Goal: Book appointment/travel/reservation

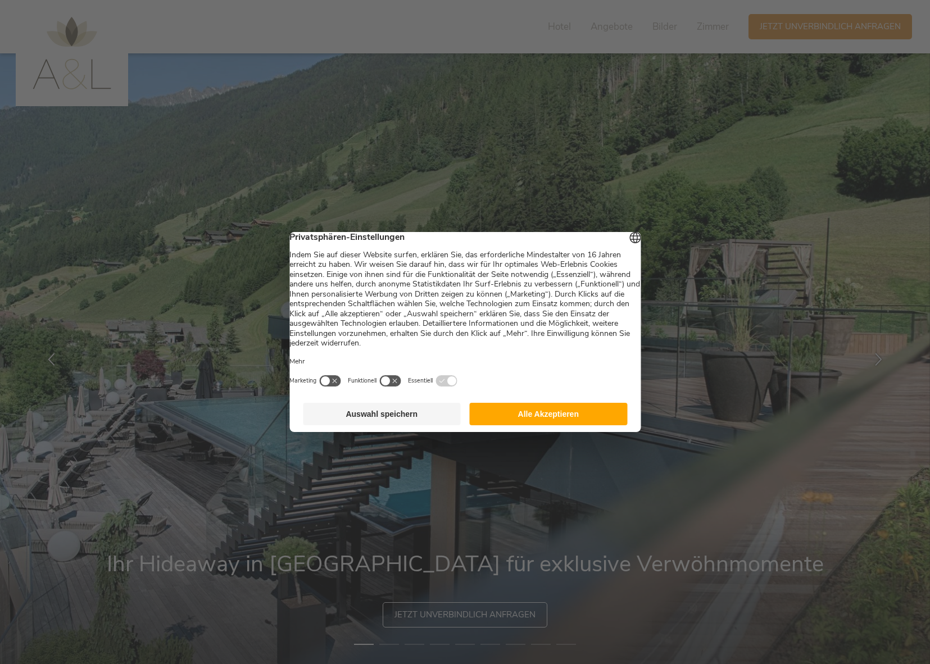
drag, startPoint x: 540, startPoint y: 425, endPoint x: 659, endPoint y: 434, distance: 120.0
click at [540, 425] on button "Alle Akzeptieren" at bounding box center [549, 414] width 158 height 22
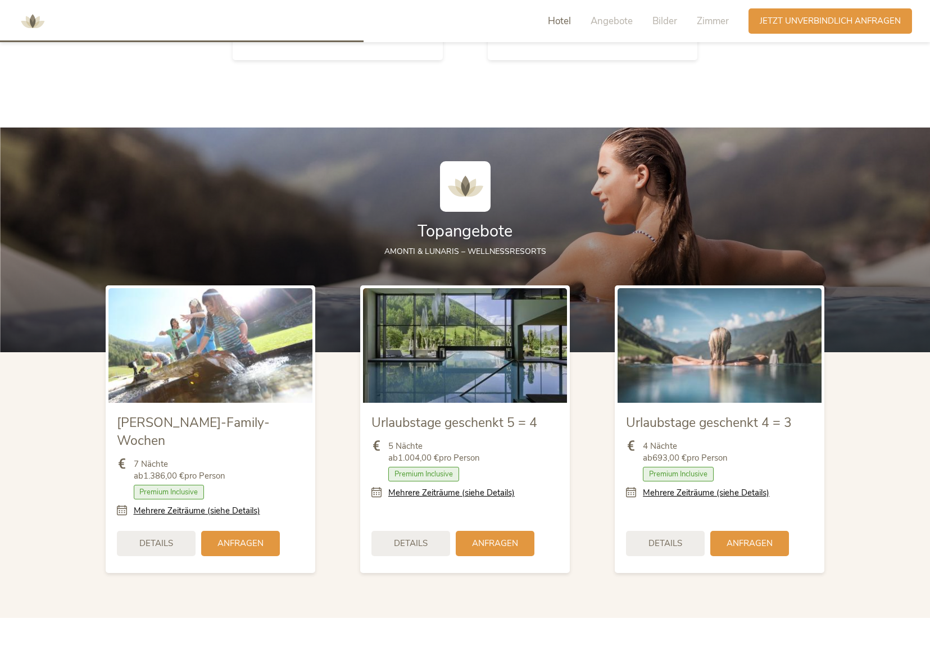
scroll to position [1312, 0]
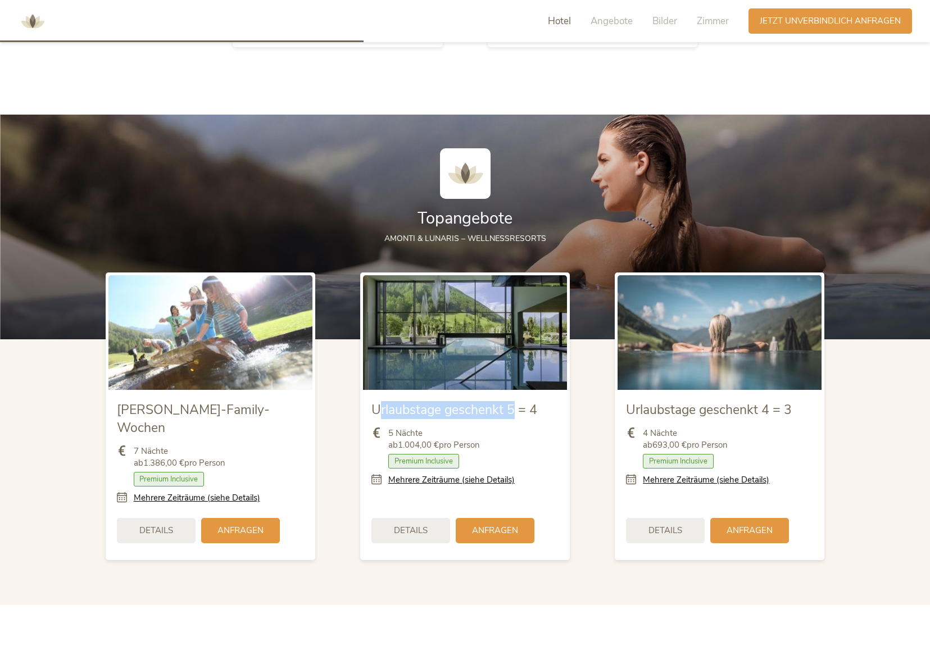
drag, startPoint x: 382, startPoint y: 407, endPoint x: 528, endPoint y: 406, distance: 146.1
click at [517, 406] on span "Urlaubstage geschenkt 5 = 4" at bounding box center [454, 409] width 166 height 17
click at [526, 407] on span "Urlaubstage geschenkt 5 = 4" at bounding box center [454, 409] width 166 height 17
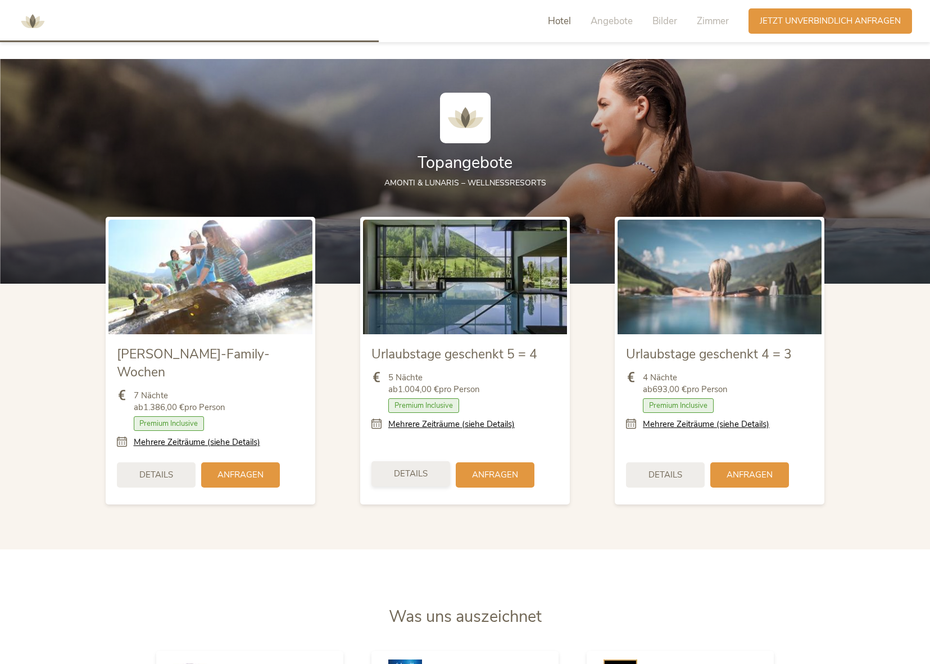
scroll to position [1367, 0]
drag, startPoint x: 777, startPoint y: 349, endPoint x: 761, endPoint y: 352, distance: 17.0
click at [761, 352] on span "Urlaubstage geschenkt 4 = 3" at bounding box center [709, 353] width 166 height 17
drag, startPoint x: 747, startPoint y: 356, endPoint x: 743, endPoint y: 374, distance: 18.4
click at [747, 356] on span "Urlaubstage geschenkt 4 = 3" at bounding box center [709, 353] width 166 height 17
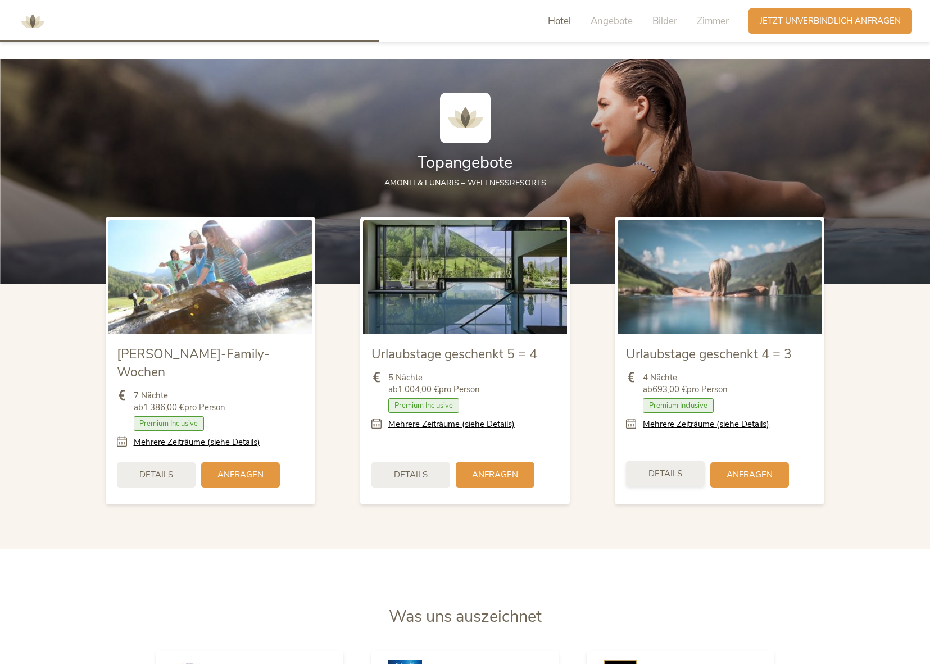
click at [656, 468] on span "Details" at bounding box center [665, 474] width 34 height 12
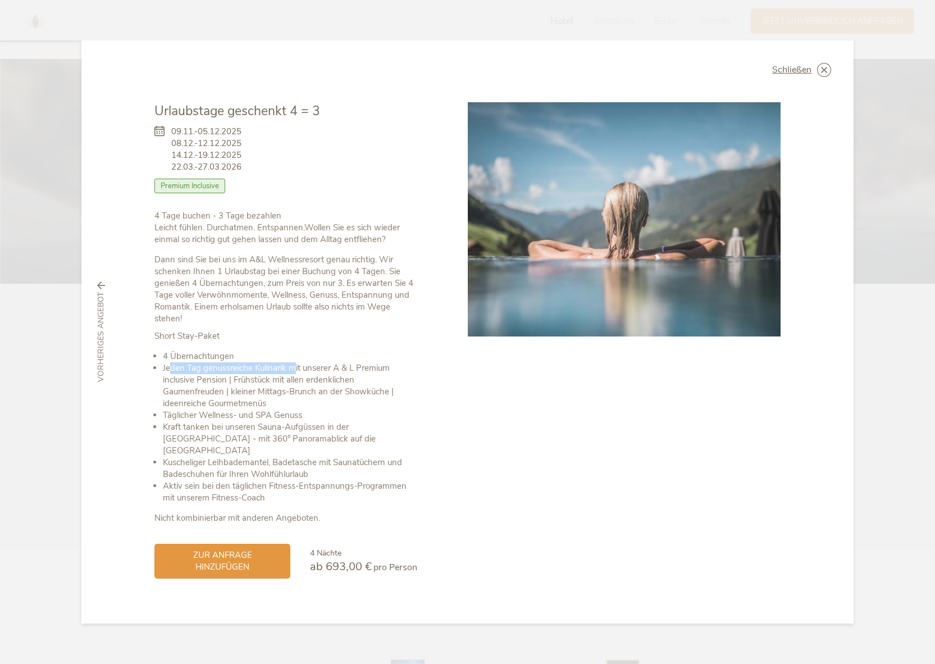
drag, startPoint x: 172, startPoint y: 373, endPoint x: 308, endPoint y: 372, distance: 135.9
click at [304, 372] on li "Jeden Tag genussreiche Kulinarik mit unserer A & L Premium inclusive Pension | …" at bounding box center [290, 385] width 254 height 47
drag, startPoint x: 329, startPoint y: 373, endPoint x: 312, endPoint y: 379, distance: 18.3
click at [329, 373] on li "Jeden Tag genussreiche Kulinarik mit unserer A & L Premium inclusive Pension | …" at bounding box center [290, 385] width 254 height 47
drag, startPoint x: 227, startPoint y: 399, endPoint x: 272, endPoint y: 406, distance: 45.4
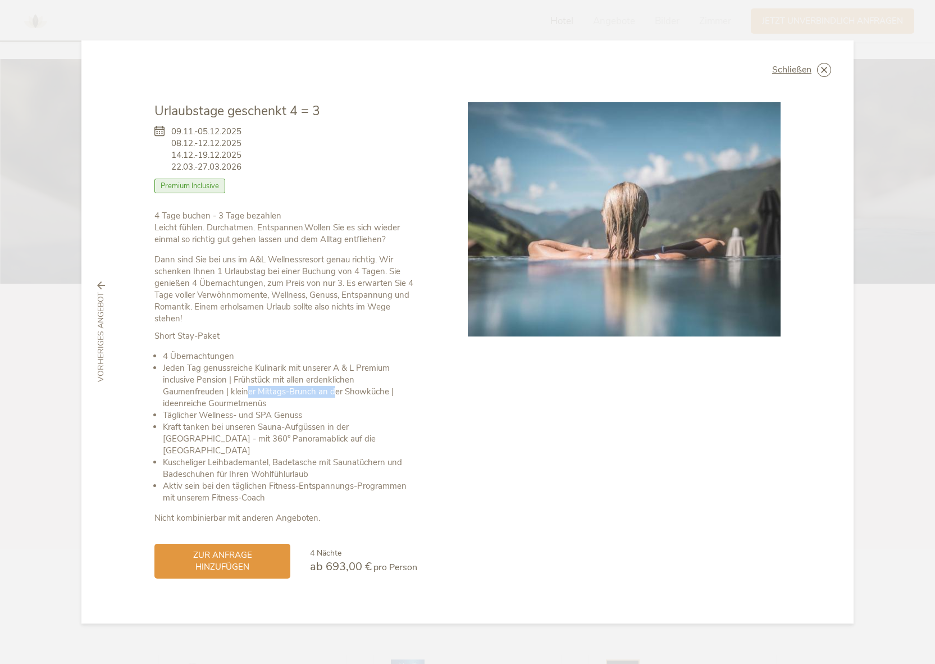
click at [272, 400] on li "Jeden Tag genussreiche Kulinarik mit unserer A & L Premium inclusive Pension | …" at bounding box center [290, 385] width 254 height 47
click at [272, 410] on li "Jeden Tag genussreiche Kulinarik mit unserer A & L Premium inclusive Pension | …" at bounding box center [290, 385] width 254 height 47
drag, startPoint x: 170, startPoint y: 422, endPoint x: 295, endPoint y: 421, distance: 125.8
click at [295, 421] on li "Täglicher Wellness- und SPA Genuss" at bounding box center [290, 416] width 254 height 12
drag, startPoint x: 328, startPoint y: 431, endPoint x: 322, endPoint y: 433, distance: 6.6
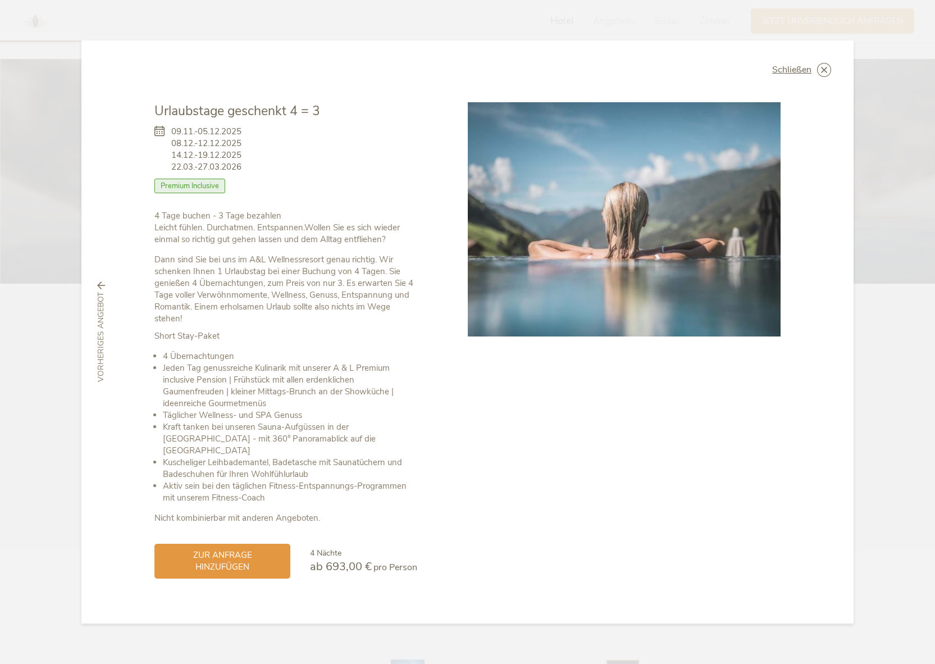
click at [327, 431] on li "Kraft tanken bei unseren Sauna-Aufgüssen in der [GEOGRAPHIC_DATA] - mit 360° Pa…" at bounding box center [290, 438] width 254 height 35
click at [170, 445] on li "Kraft tanken bei unseren Sauna-Aufgüssen in der [GEOGRAPHIC_DATA] - mit 360° Pa…" at bounding box center [290, 438] width 254 height 35
click at [805, 74] on span "Schließen" at bounding box center [791, 69] width 39 height 9
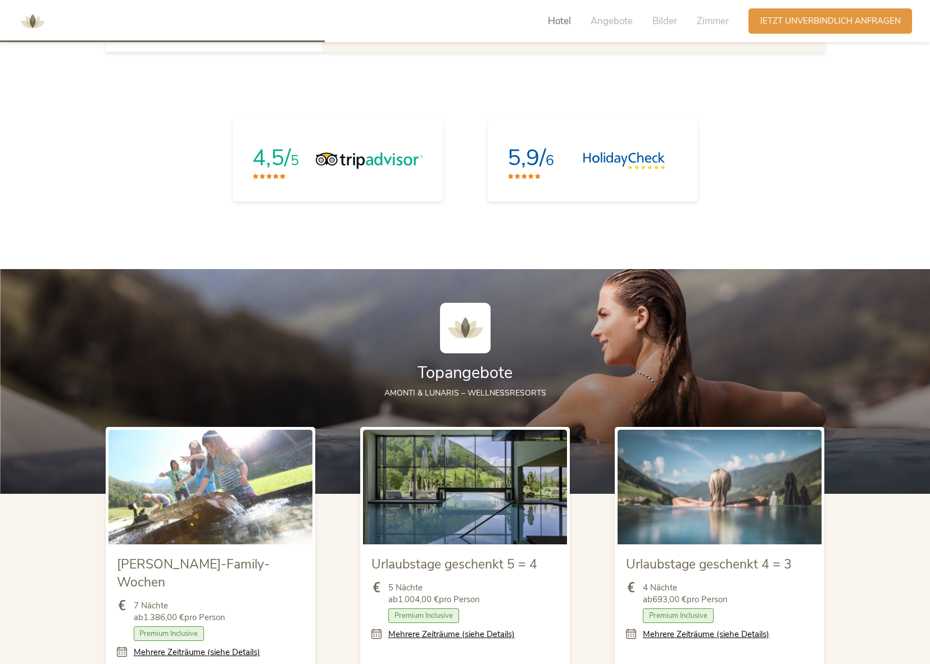
scroll to position [1173, 0]
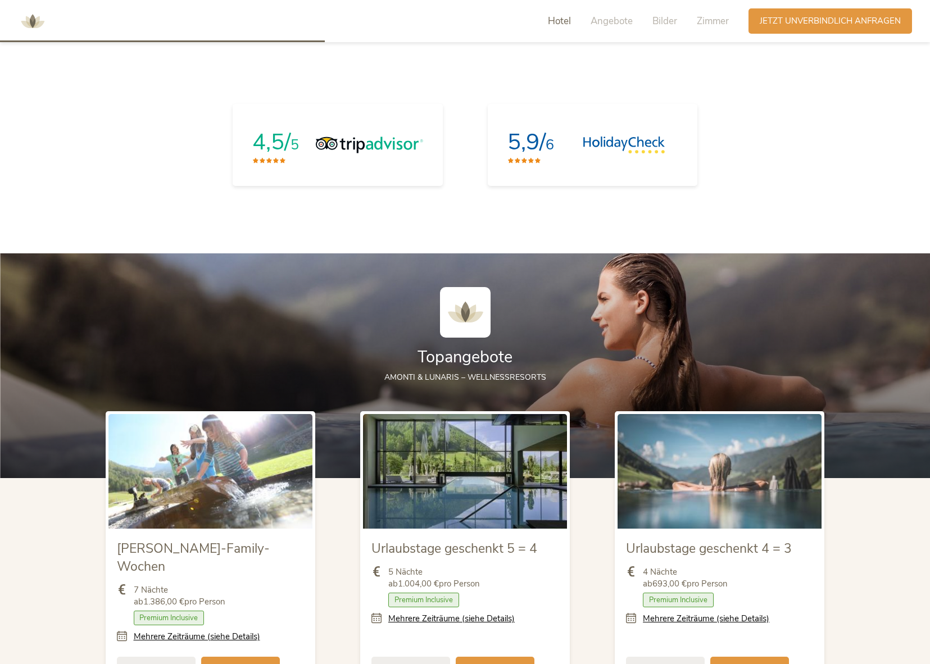
click at [567, 19] on span "Hotel" at bounding box center [559, 21] width 23 height 13
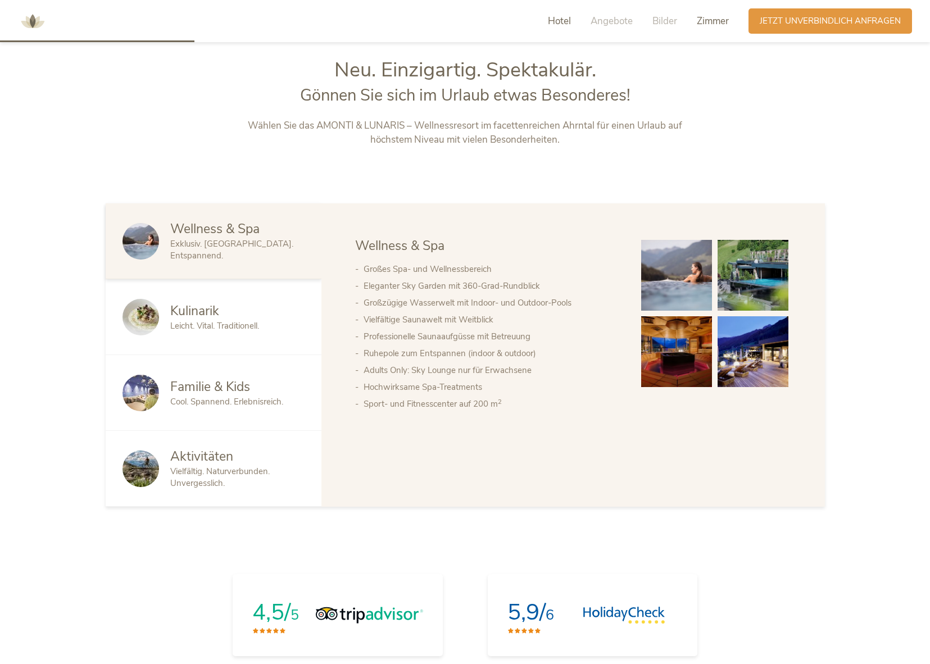
click at [702, 19] on span "Zimmer" at bounding box center [713, 21] width 32 height 13
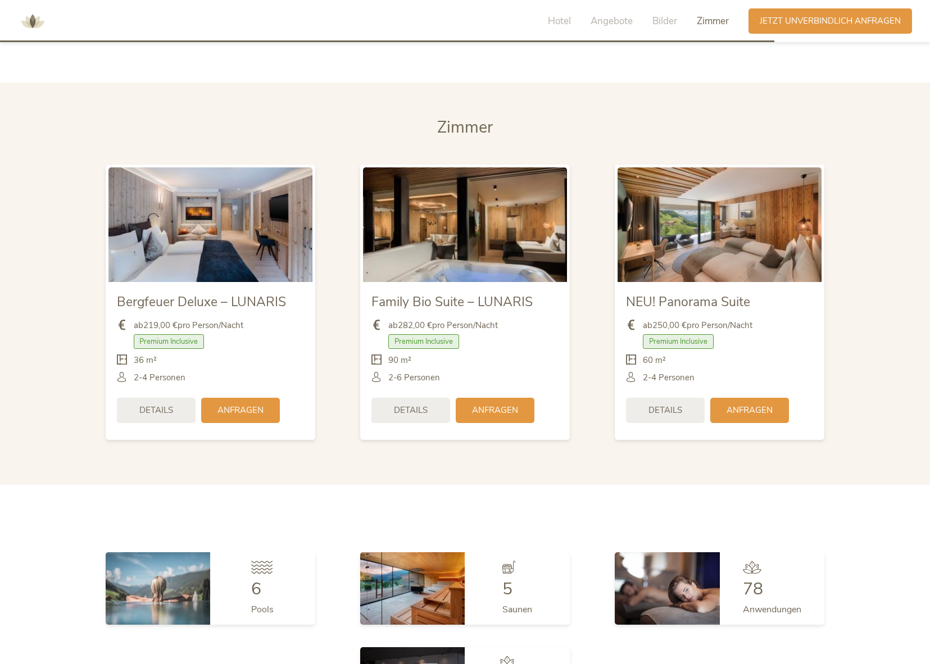
click at [663, 26] on span "Bilder" at bounding box center [664, 21] width 25 height 13
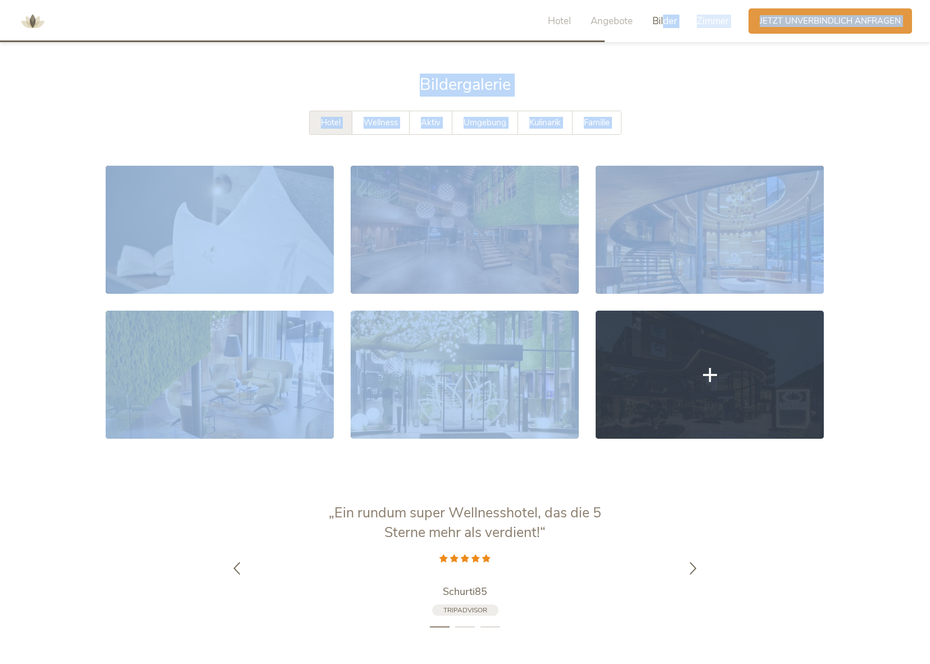
scroll to position [2181, 0]
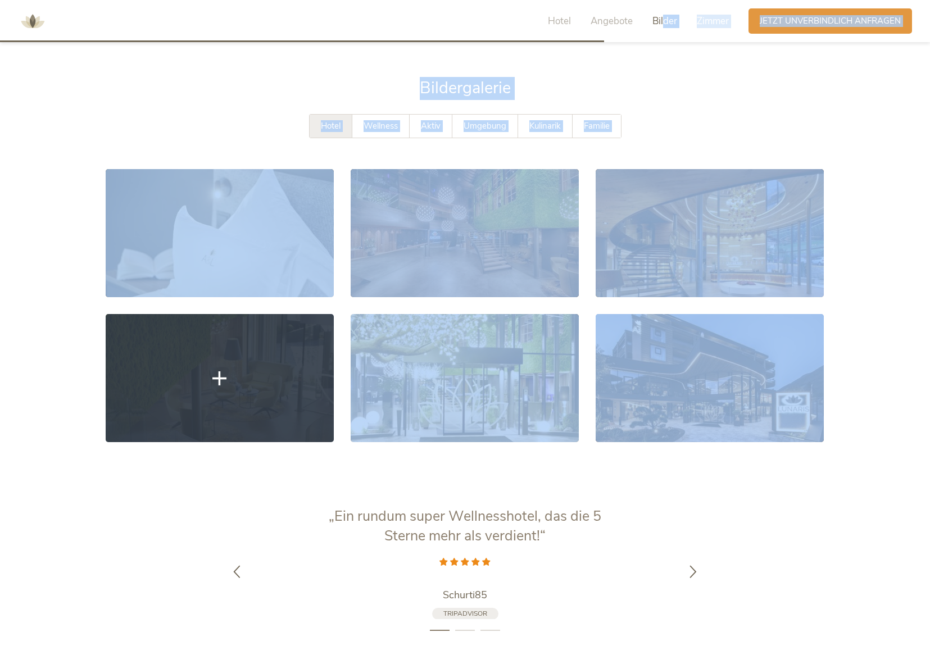
click at [248, 345] on link at bounding box center [220, 378] width 228 height 128
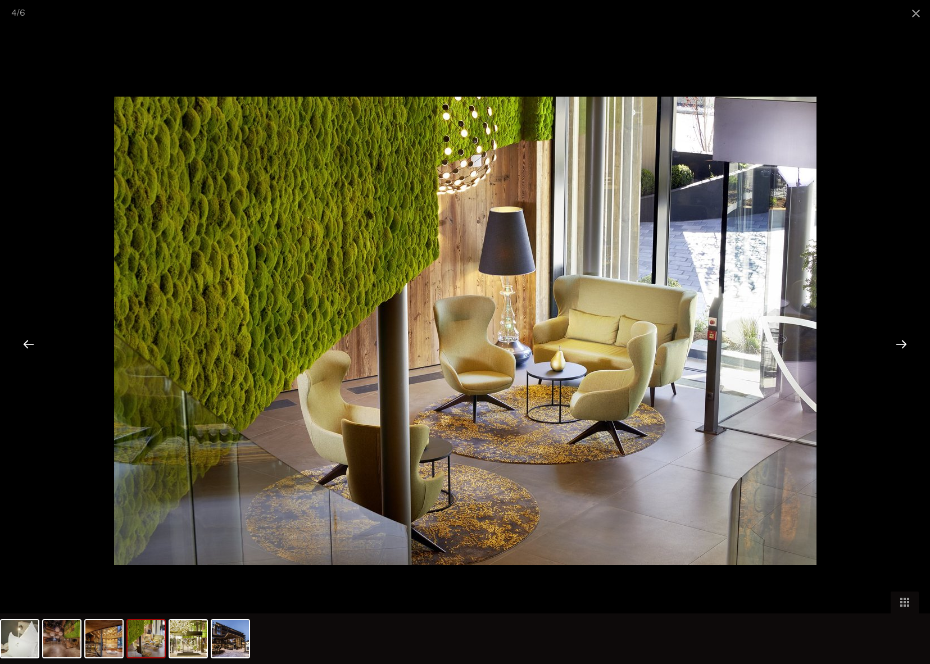
click at [898, 344] on div at bounding box center [901, 343] width 35 height 35
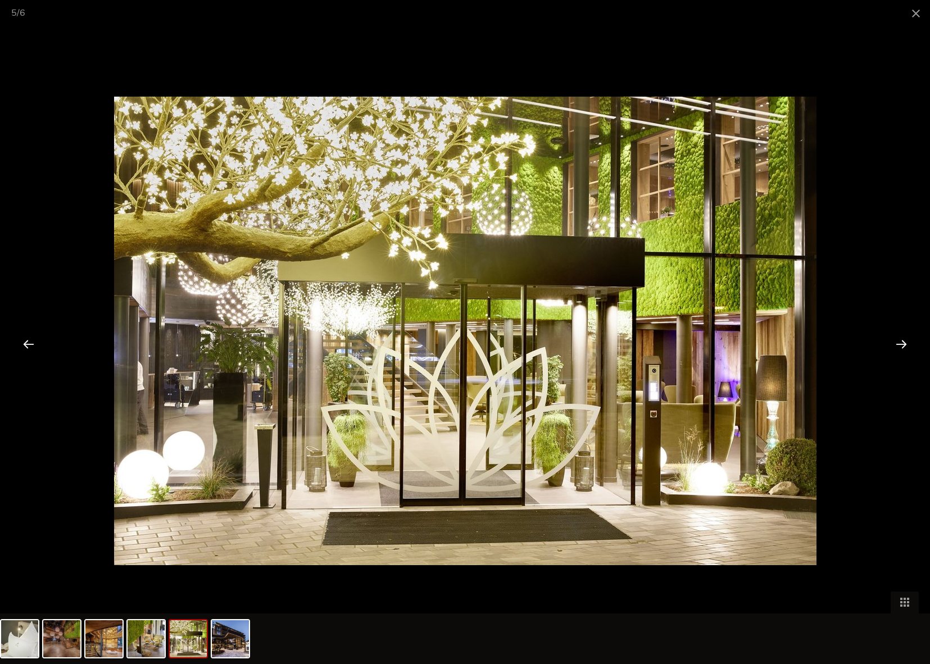
click at [898, 344] on div at bounding box center [901, 343] width 35 height 35
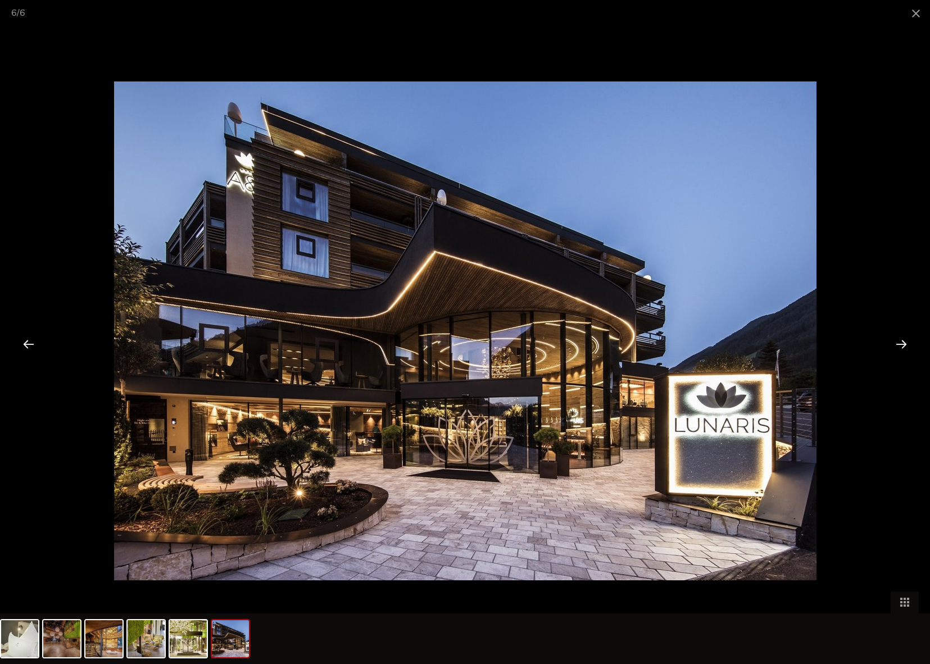
click at [898, 344] on div at bounding box center [901, 343] width 35 height 35
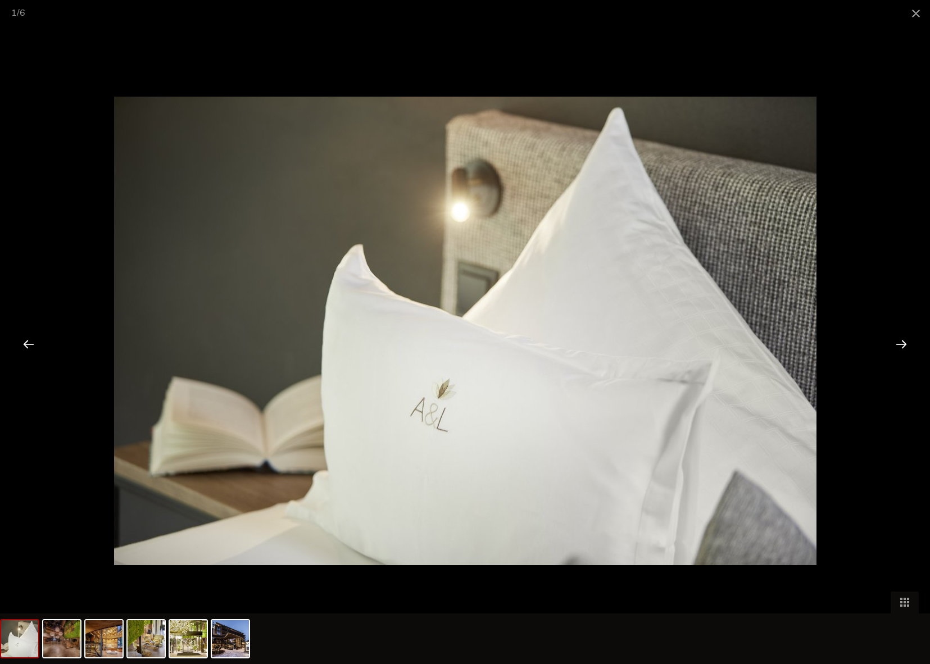
click at [898, 344] on div at bounding box center [901, 343] width 35 height 35
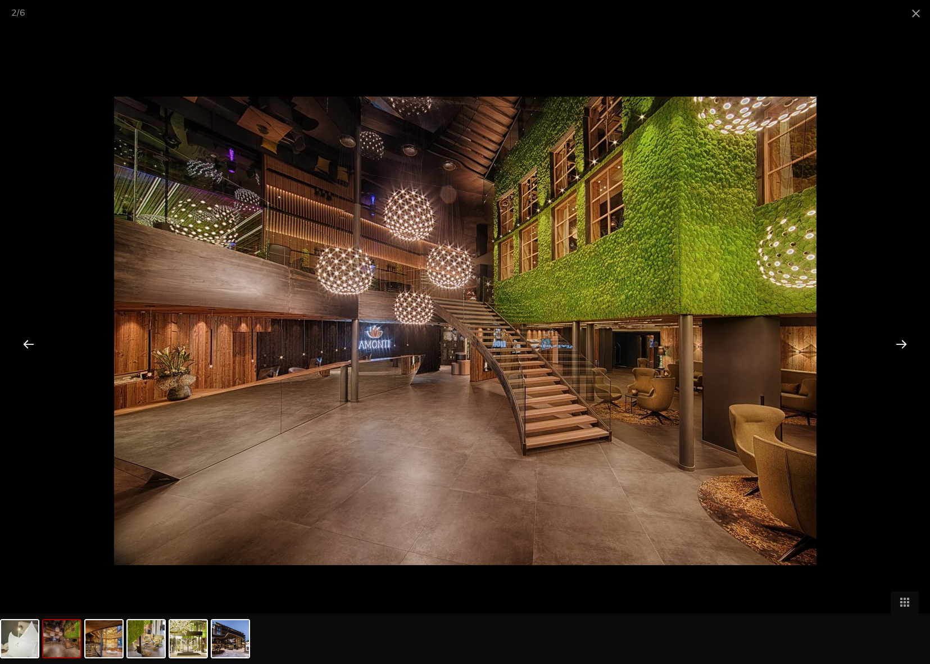
click at [898, 344] on div at bounding box center [901, 343] width 35 height 35
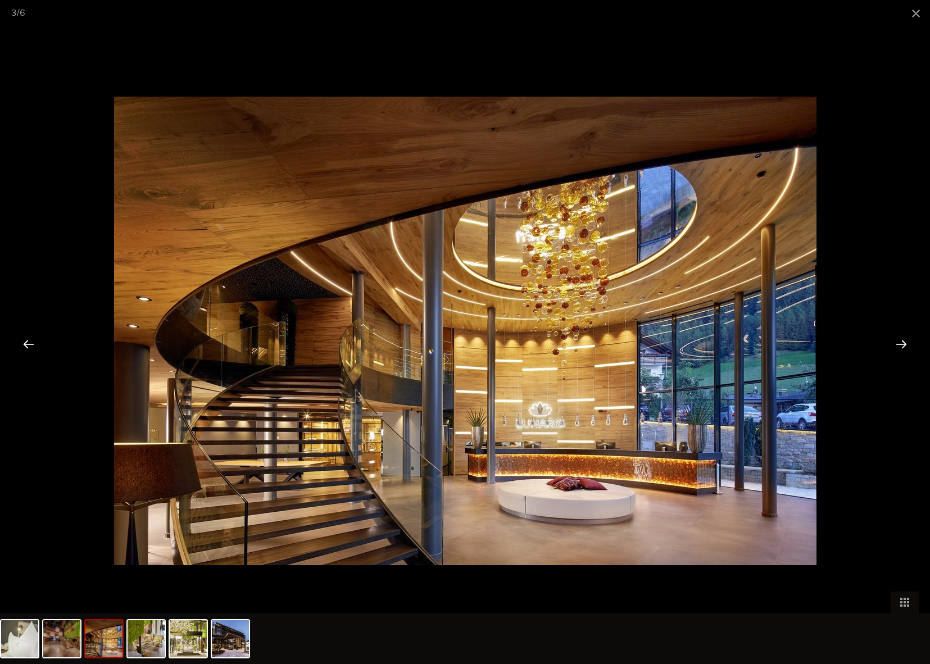
click at [898, 344] on div at bounding box center [901, 343] width 35 height 35
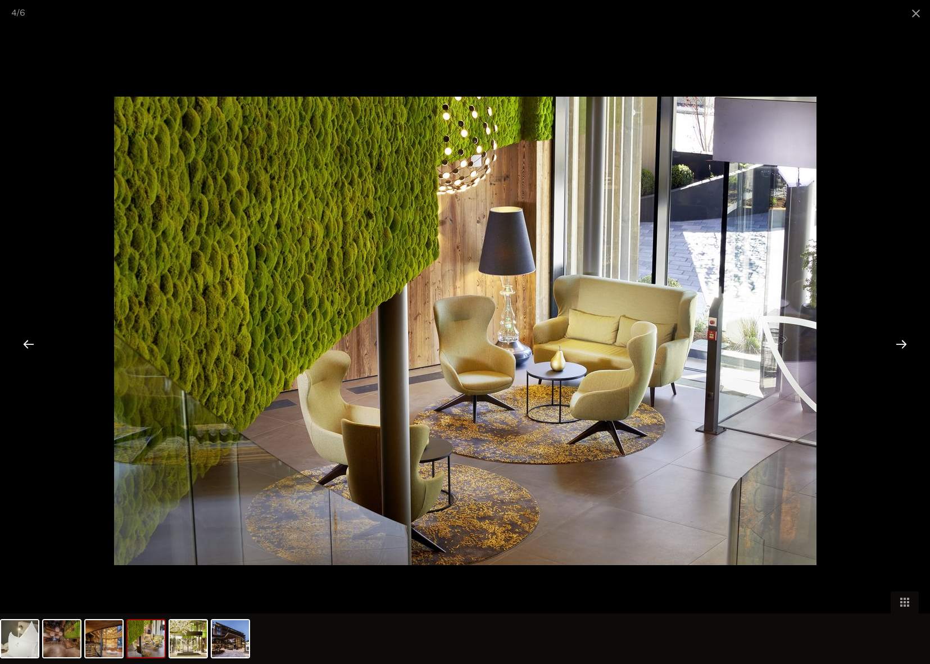
click at [898, 344] on div at bounding box center [901, 343] width 35 height 35
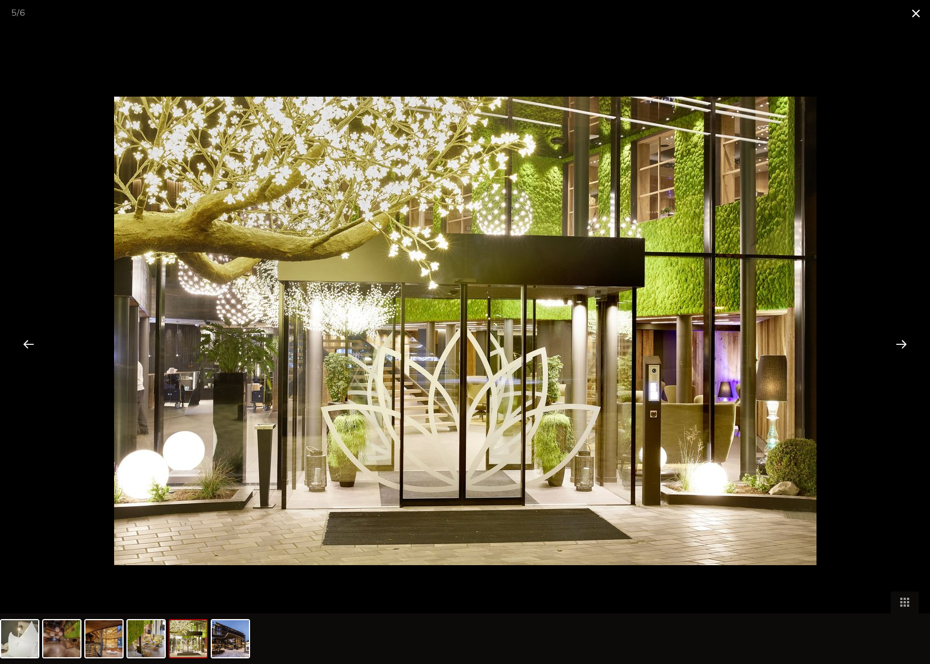
click at [920, 15] on span at bounding box center [916, 13] width 28 height 26
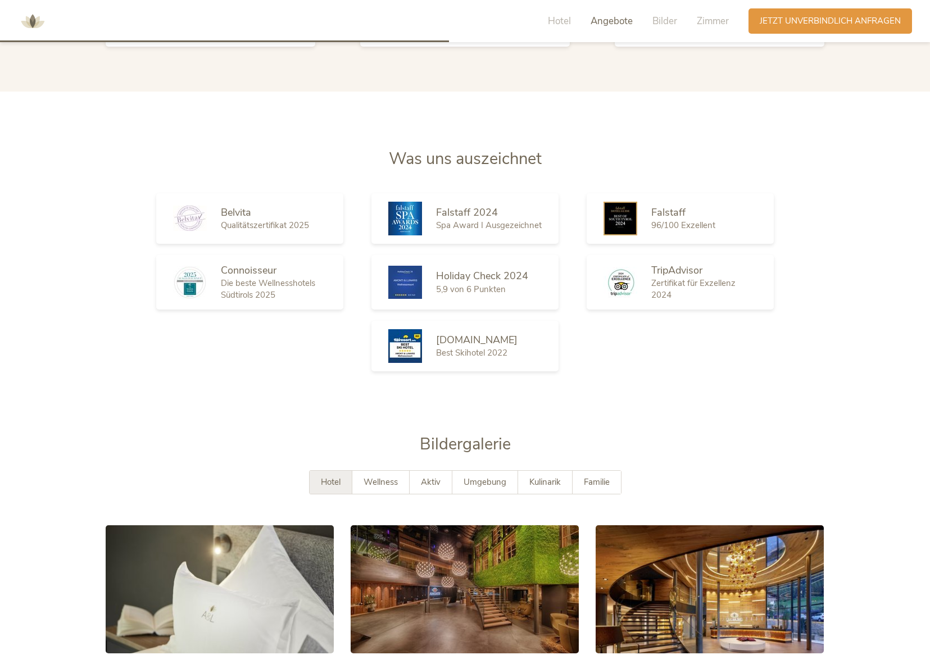
scroll to position [1920, 0]
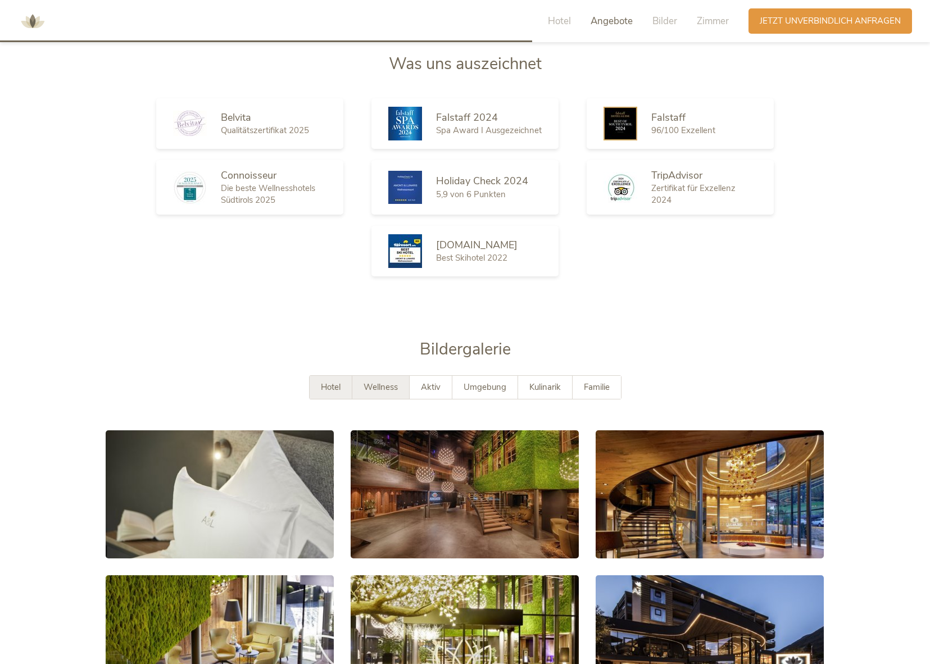
drag, startPoint x: 370, startPoint y: 384, endPoint x: 374, endPoint y: 374, distance: 10.8
click at [371, 380] on div "Hotel Wellness Aktiv Umgebung Kulinarik Familie" at bounding box center [465, 398] width 719 height 47
drag, startPoint x: 374, startPoint y: 374, endPoint x: 293, endPoint y: 355, distance: 83.0
click at [374, 376] on div "Wellness" at bounding box center [380, 387] width 57 height 23
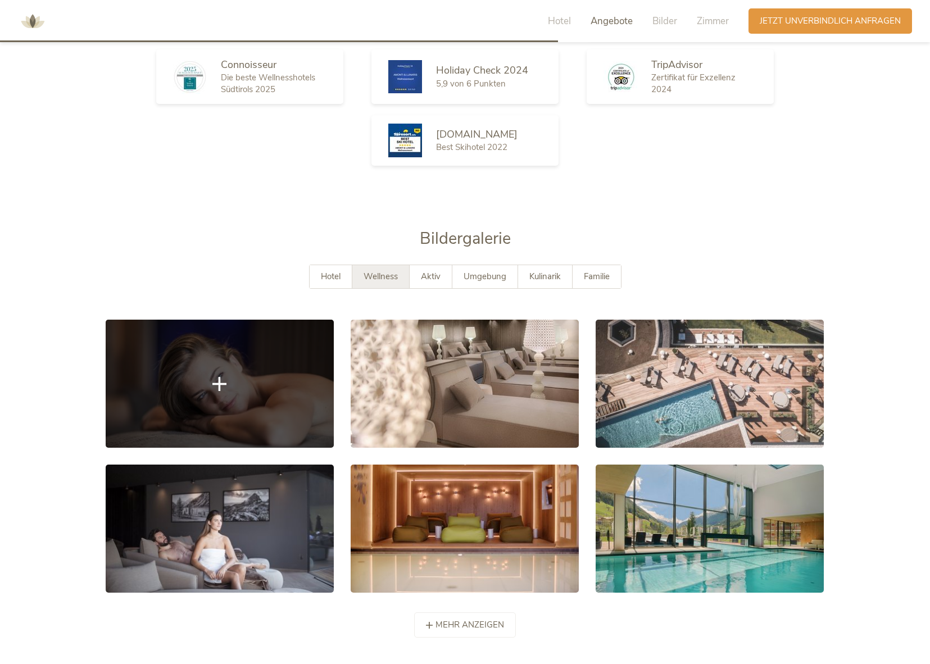
scroll to position [2045, 0]
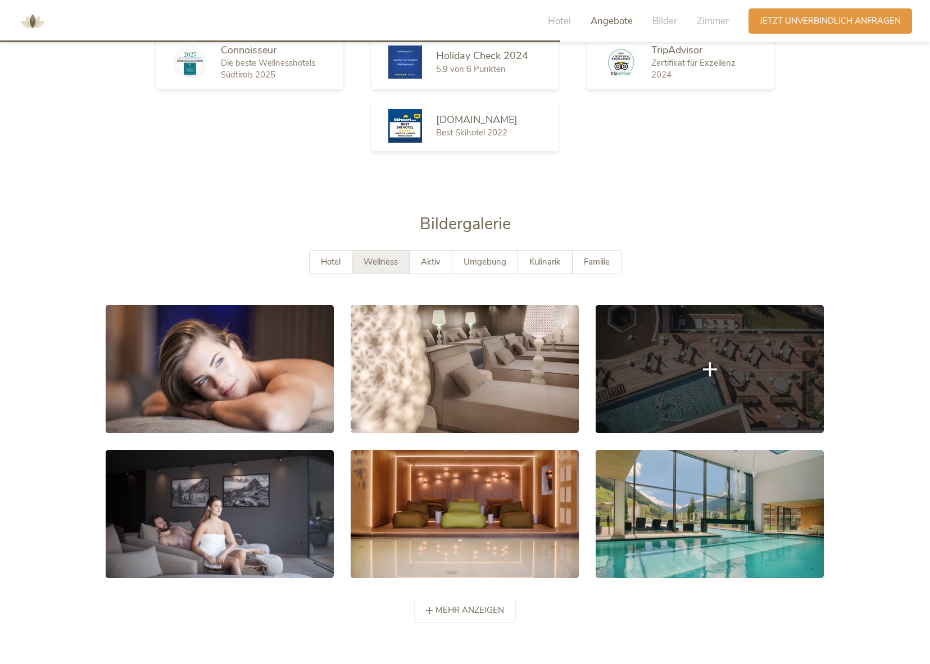
click at [671, 353] on link at bounding box center [709, 369] width 228 height 128
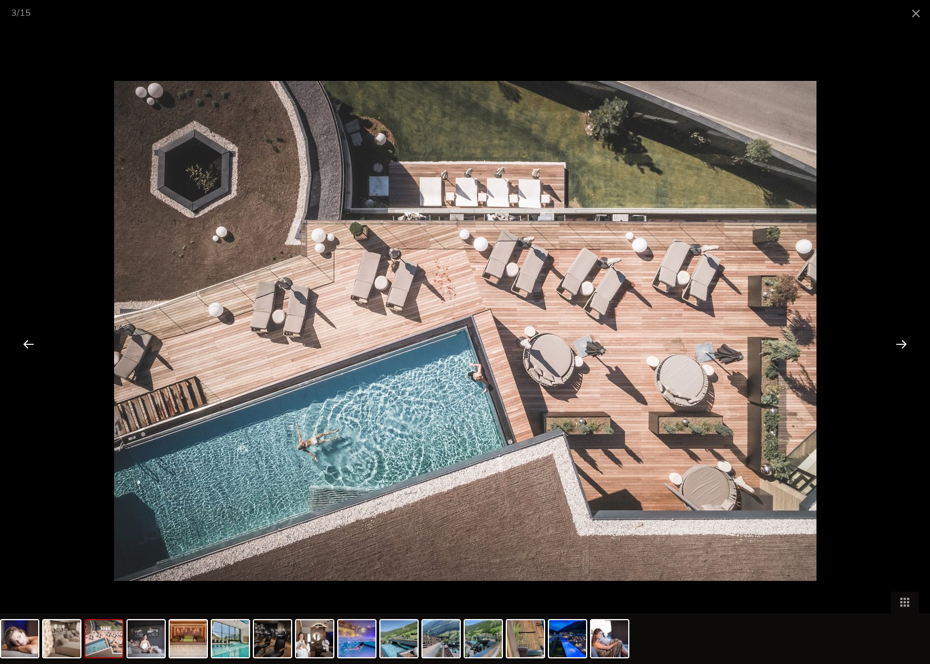
click at [905, 342] on div at bounding box center [901, 343] width 35 height 35
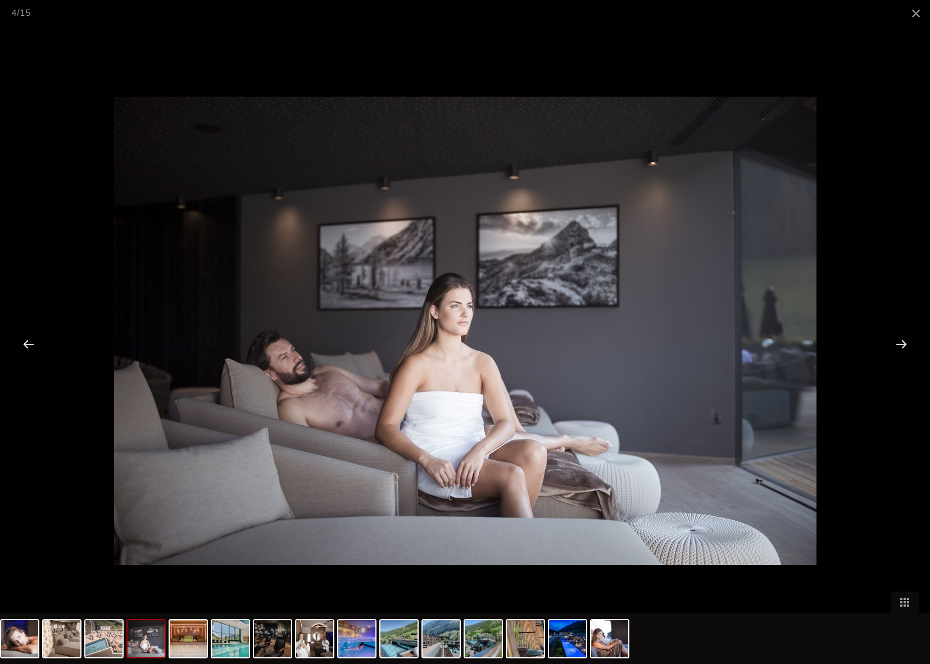
click at [905, 342] on div at bounding box center [901, 343] width 35 height 35
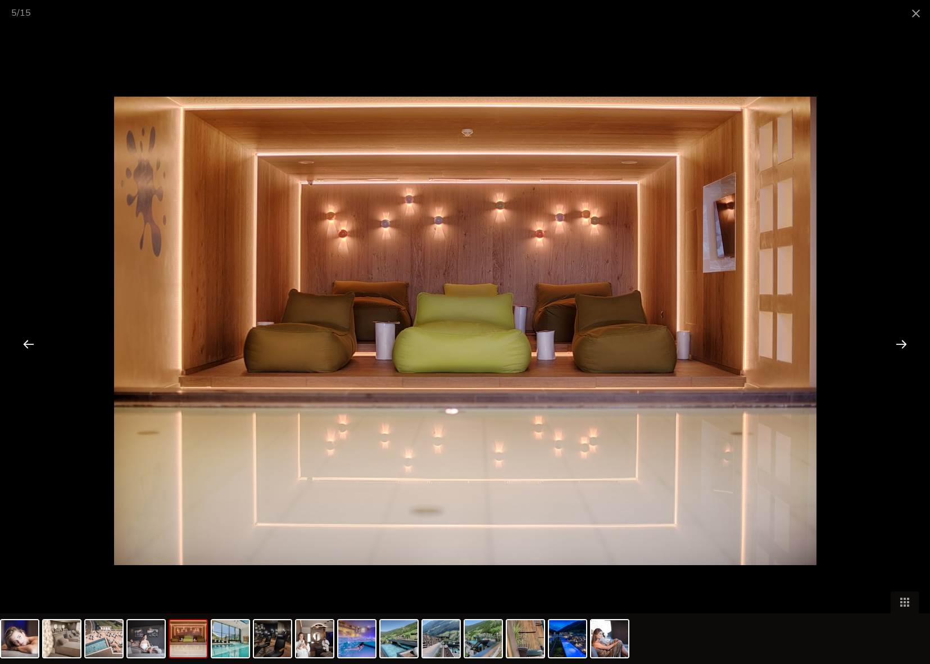
click at [905, 342] on div at bounding box center [901, 343] width 35 height 35
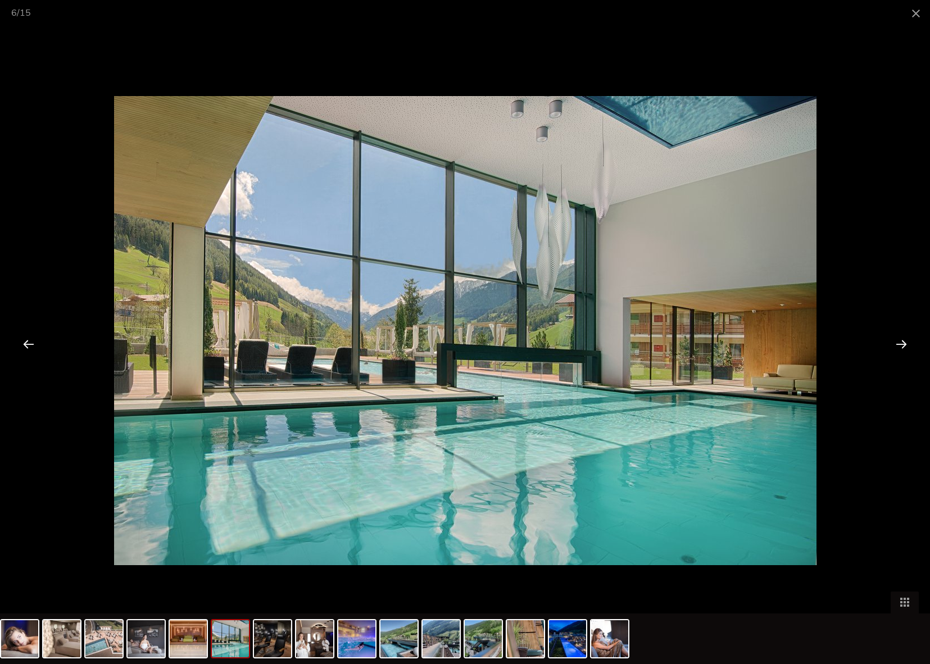
scroll to position [2046, 0]
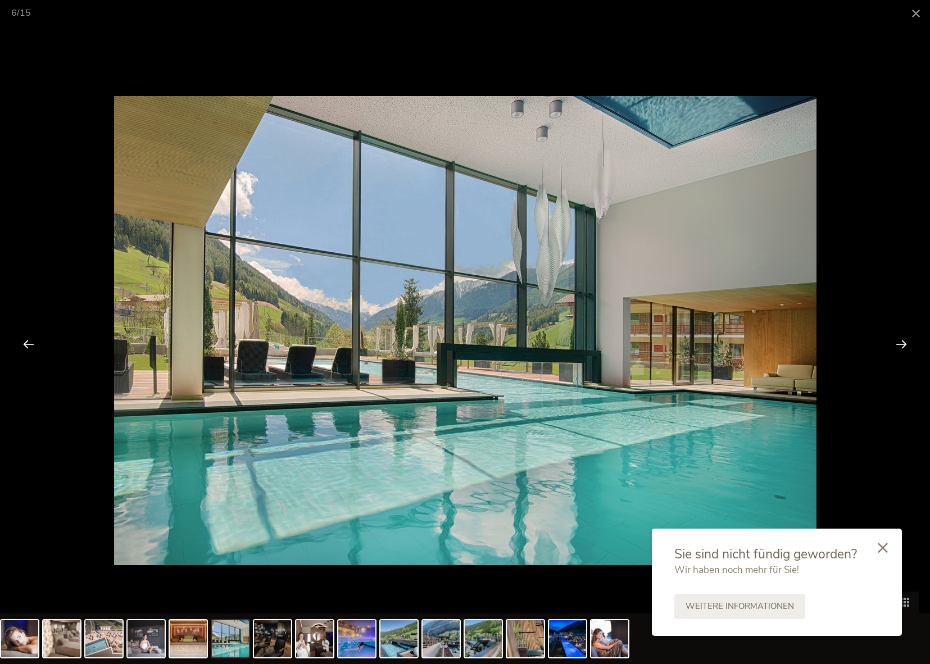
click at [898, 343] on div at bounding box center [901, 343] width 35 height 35
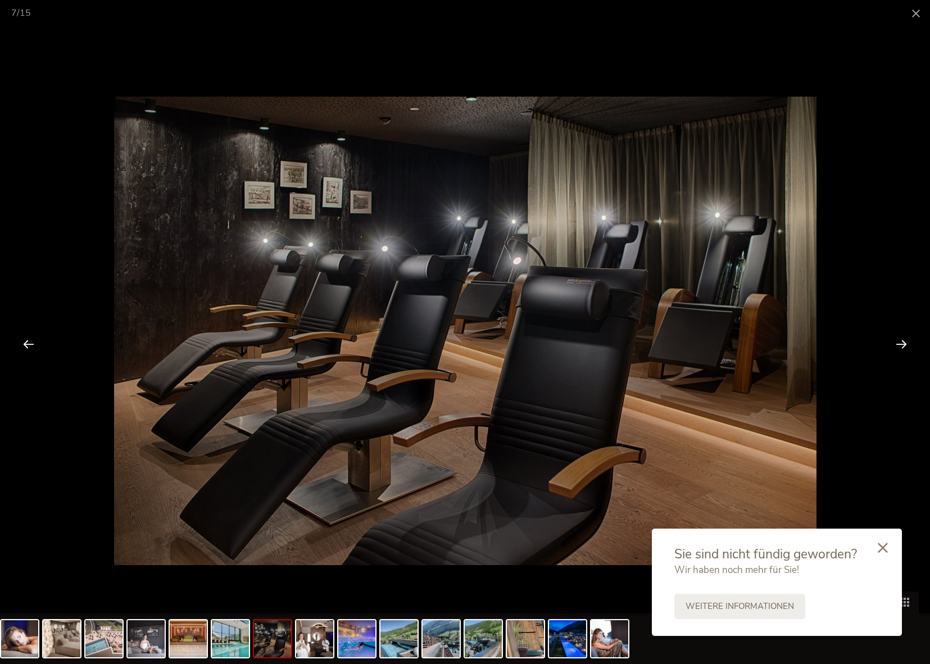
click at [901, 343] on div at bounding box center [901, 343] width 35 height 35
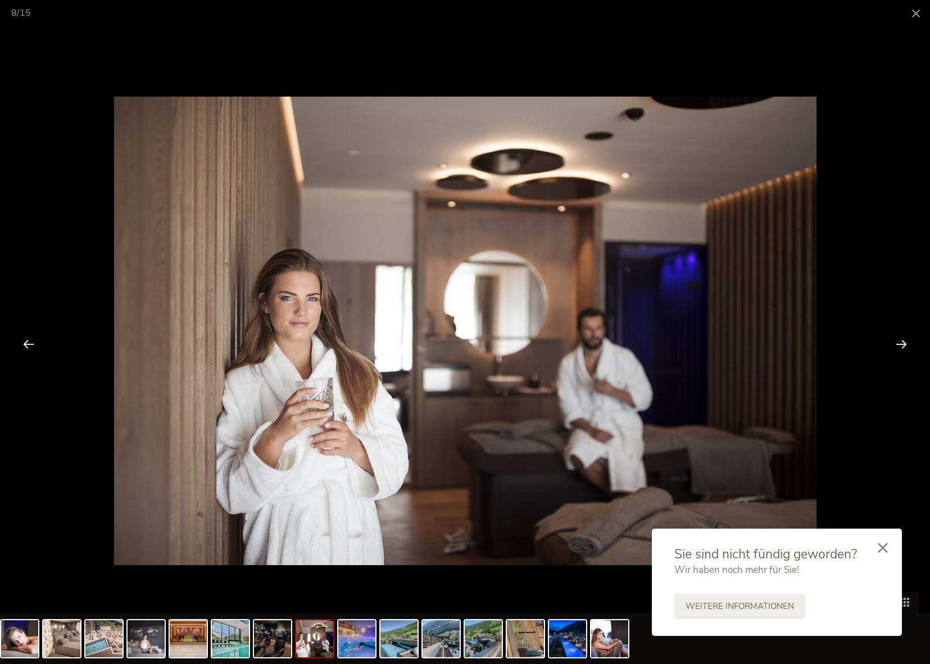
click at [901, 343] on div at bounding box center [901, 343] width 35 height 35
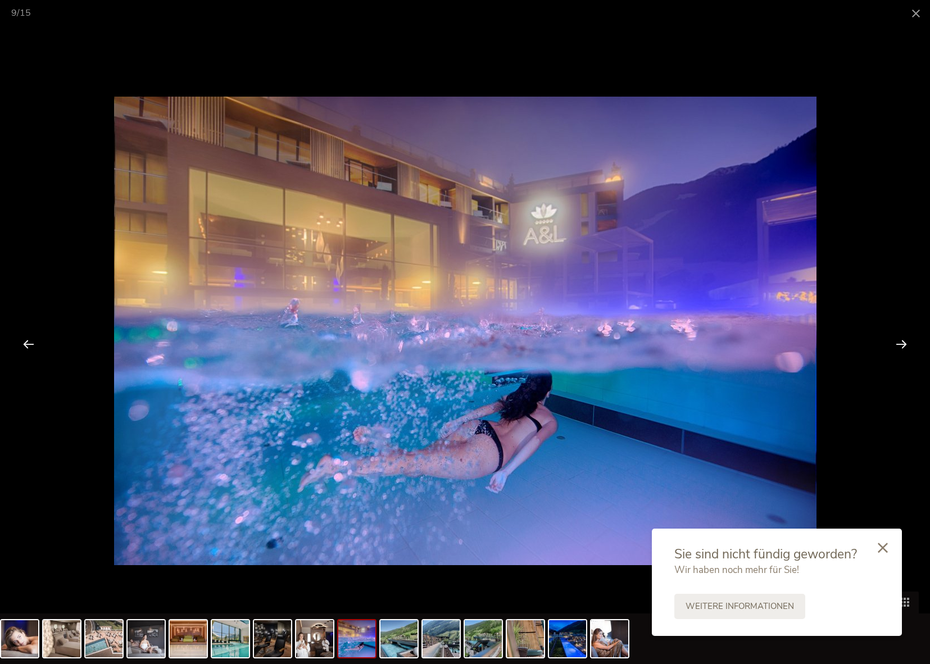
click at [905, 338] on div at bounding box center [901, 343] width 35 height 35
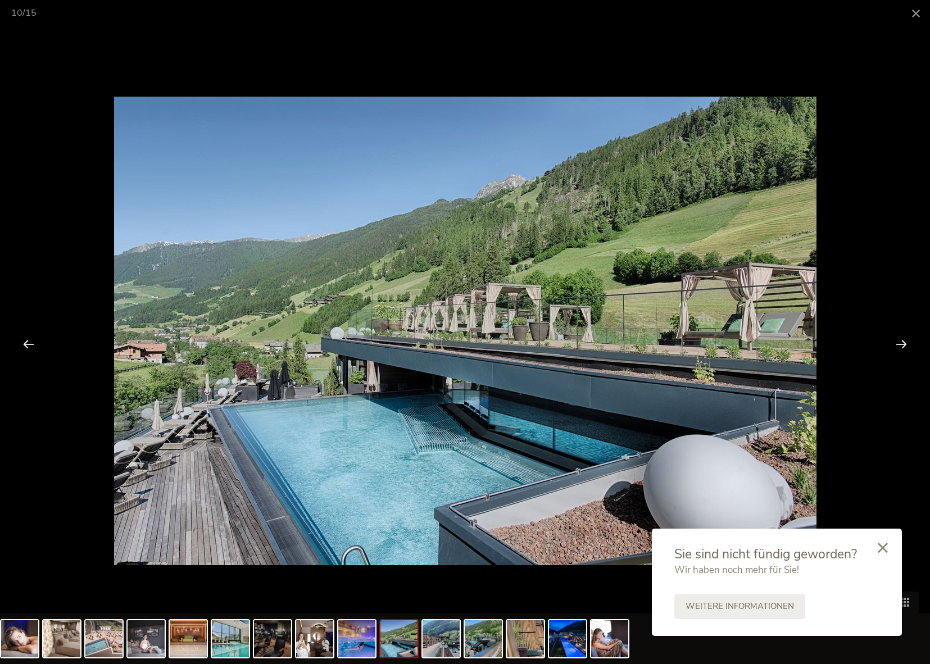
click at [902, 345] on div at bounding box center [901, 343] width 35 height 35
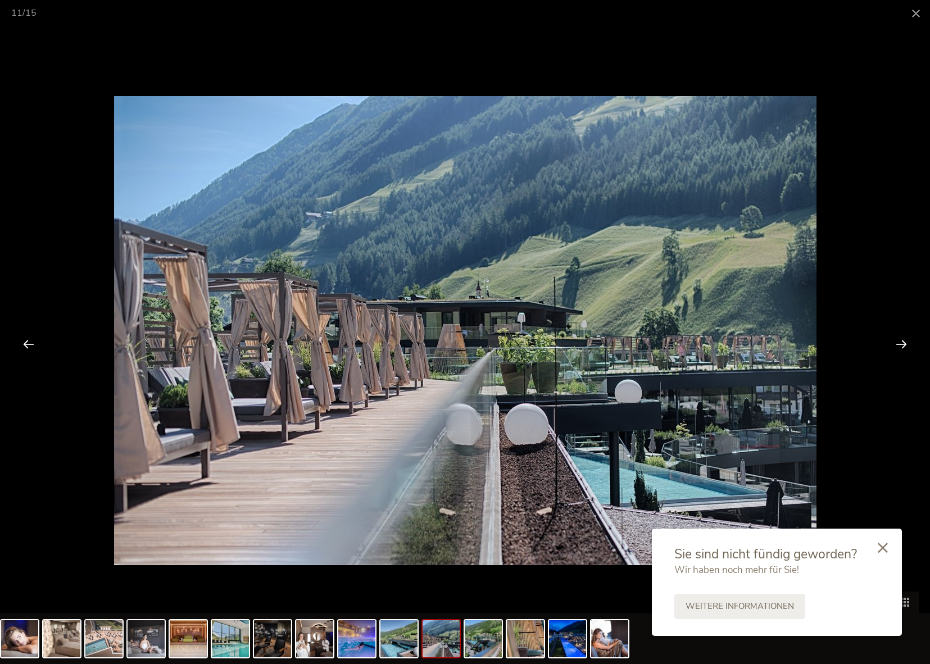
click at [902, 345] on div at bounding box center [901, 343] width 35 height 35
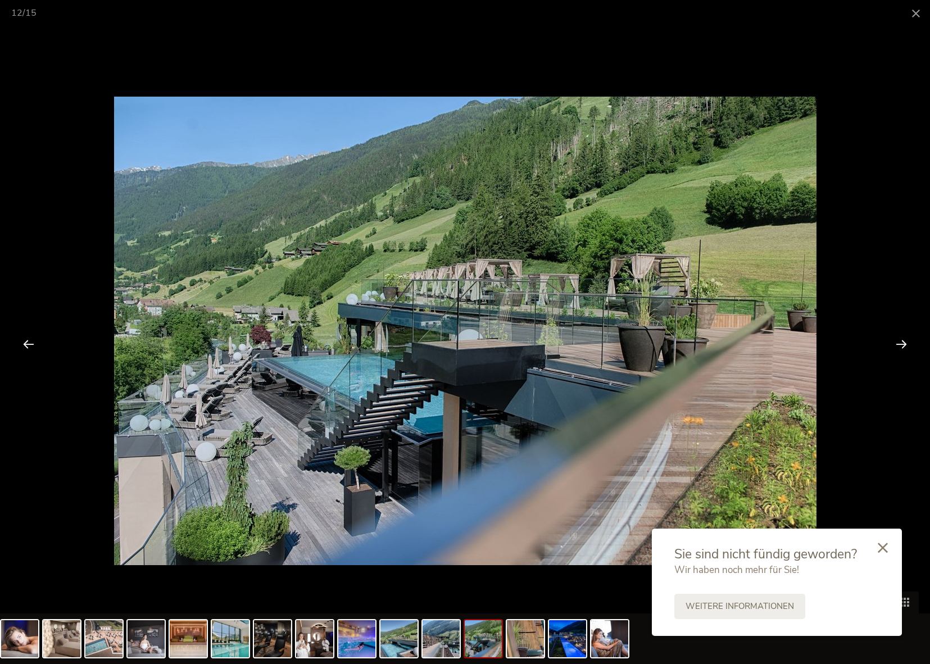
click at [902, 345] on div at bounding box center [901, 343] width 35 height 35
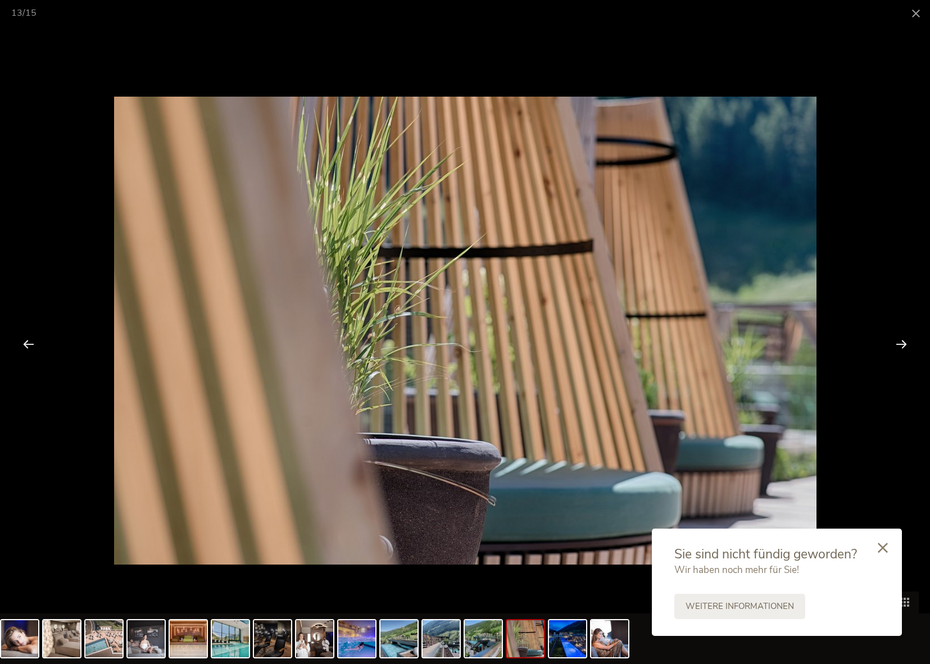
click at [902, 345] on div at bounding box center [901, 343] width 35 height 35
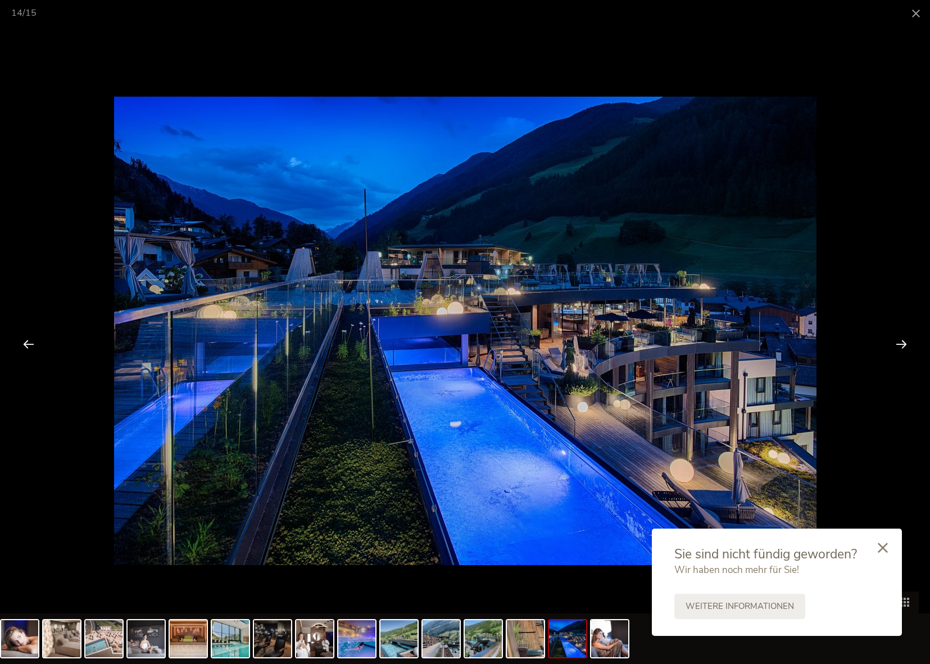
click at [902, 345] on div at bounding box center [901, 343] width 35 height 35
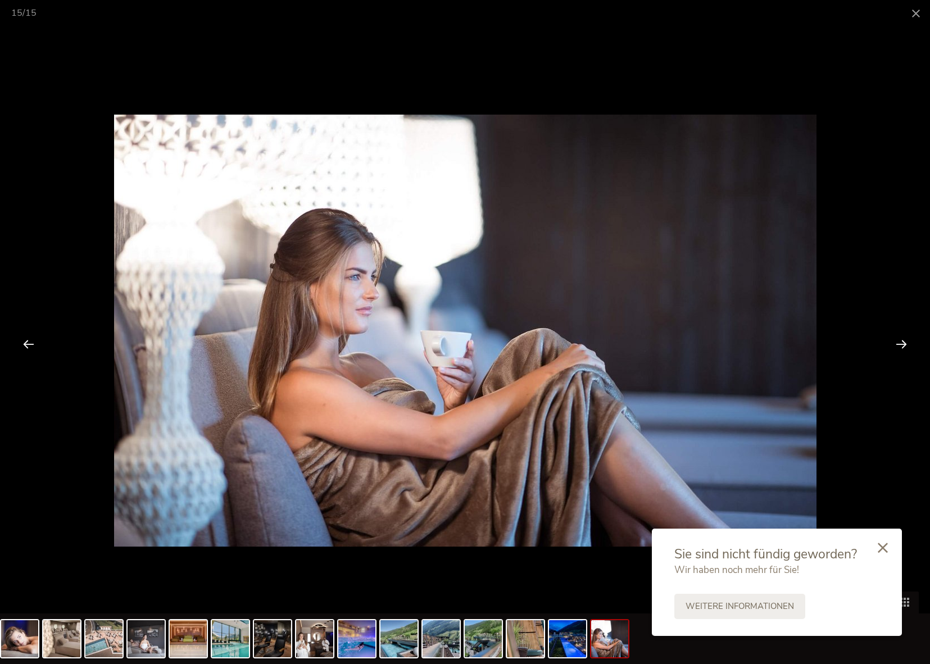
click at [902, 345] on div at bounding box center [901, 343] width 35 height 35
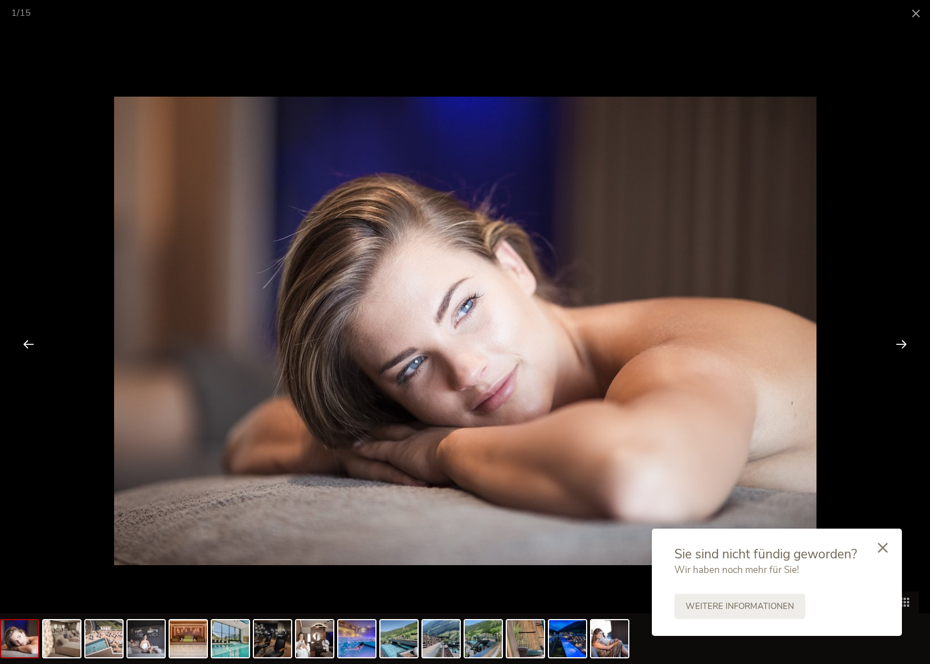
drag, startPoint x: 917, startPoint y: 12, endPoint x: 829, endPoint y: 83, distance: 112.3
click at [917, 12] on span at bounding box center [916, 13] width 28 height 26
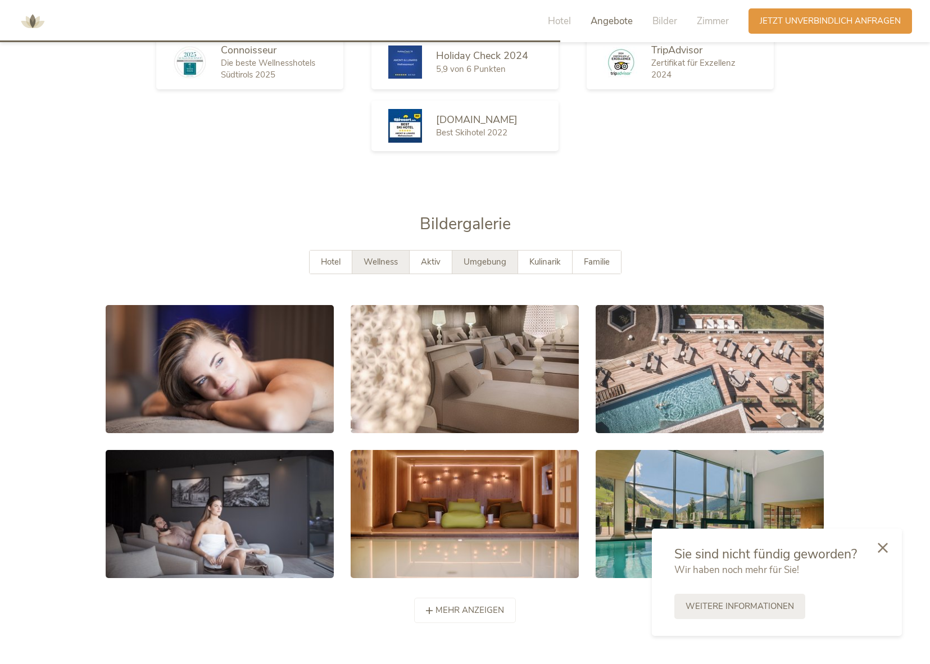
drag, startPoint x: 436, startPoint y: 243, endPoint x: 456, endPoint y: 240, distance: 19.3
click at [436, 256] on span "Aktiv" at bounding box center [431, 261] width 20 height 11
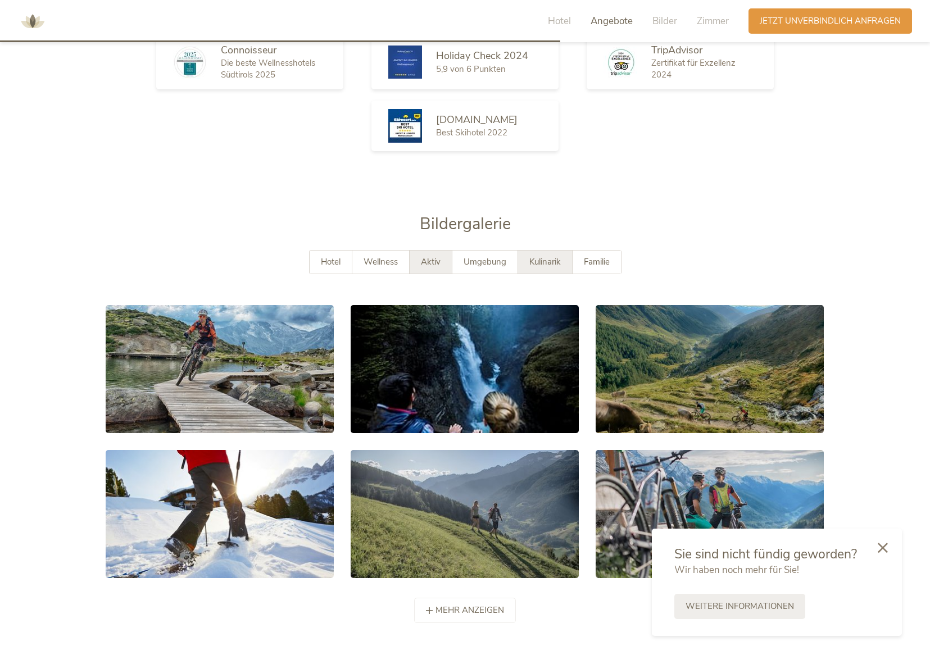
click at [545, 256] on span "Kulinarik" at bounding box center [544, 261] width 31 height 11
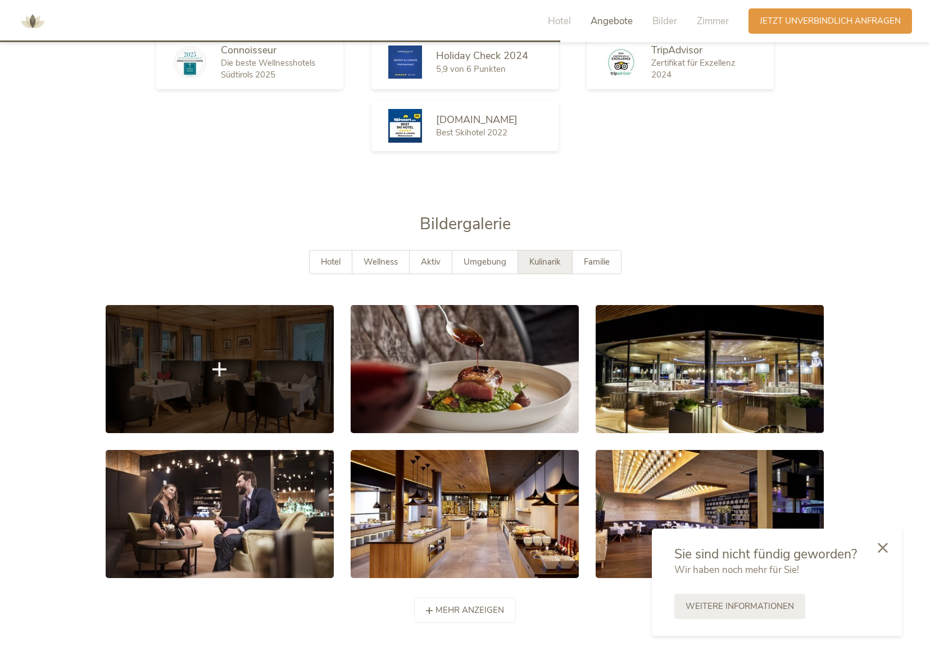
click at [216, 362] on icon at bounding box center [219, 369] width 14 height 14
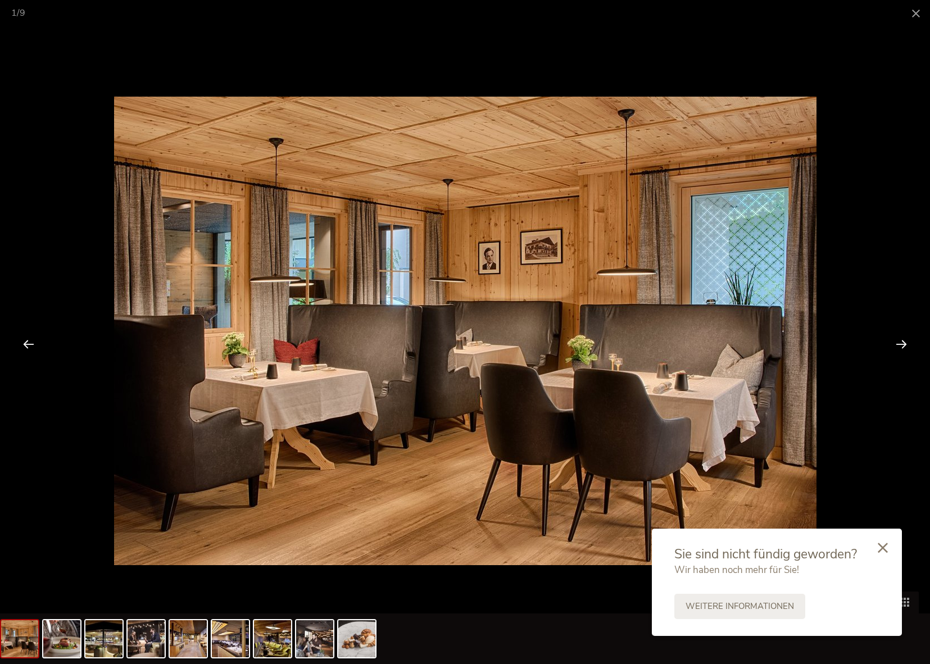
click at [903, 346] on div at bounding box center [901, 343] width 35 height 35
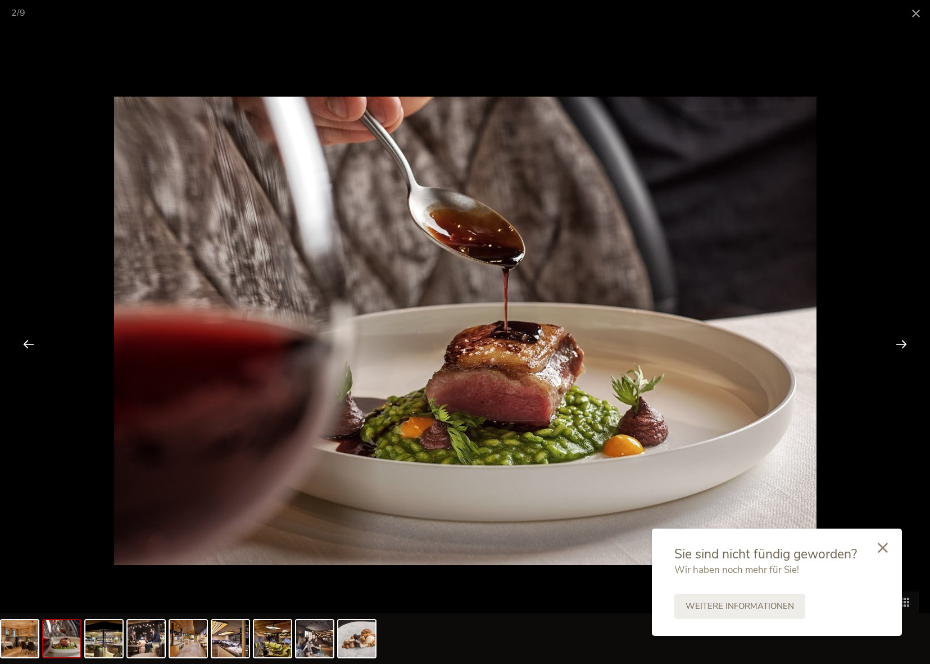
click at [905, 347] on div at bounding box center [901, 343] width 35 height 35
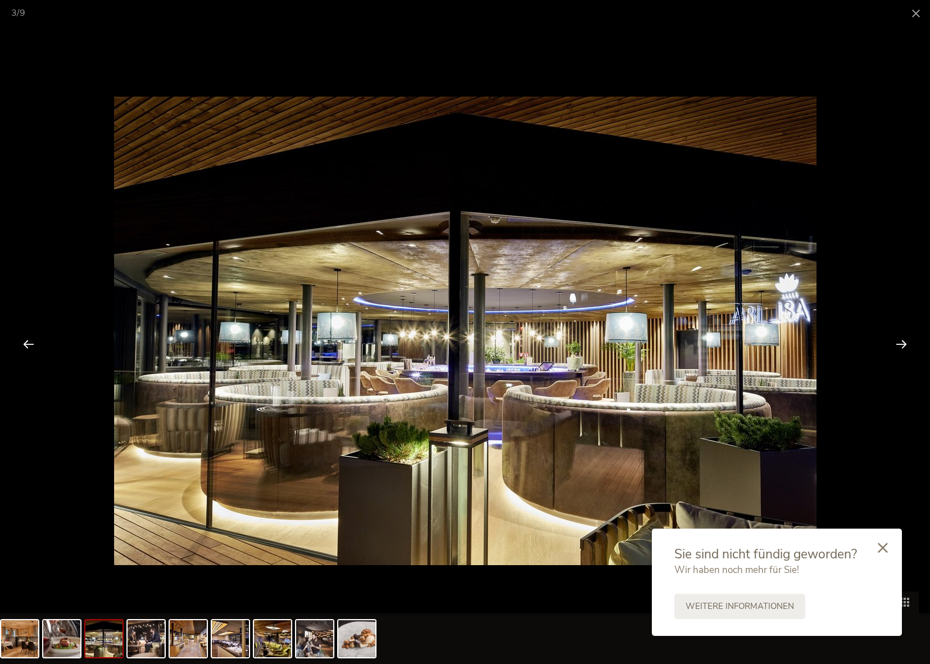
click at [905, 347] on div at bounding box center [901, 343] width 35 height 35
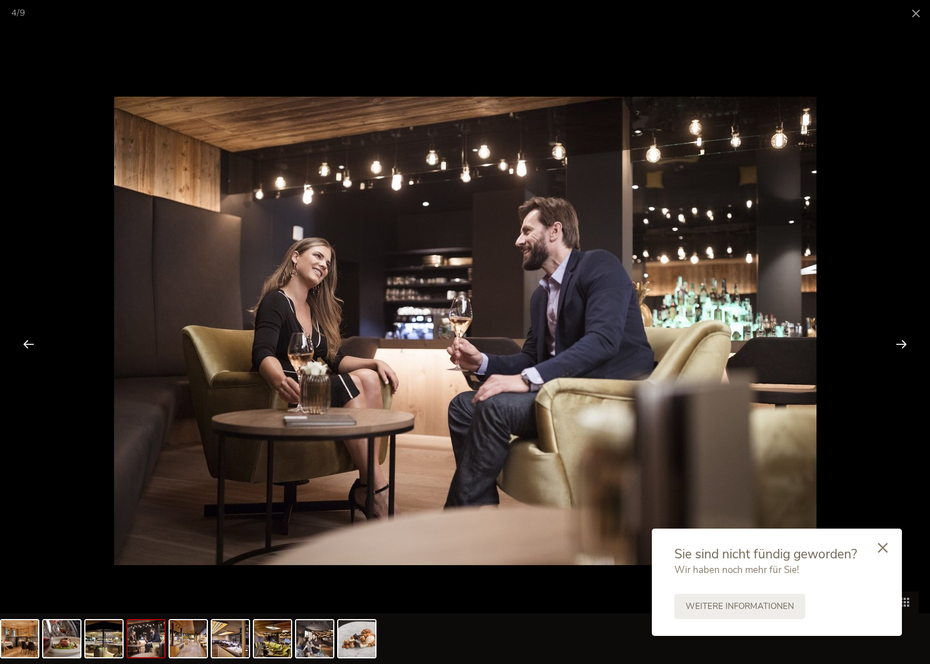
click at [905, 347] on div at bounding box center [901, 343] width 35 height 35
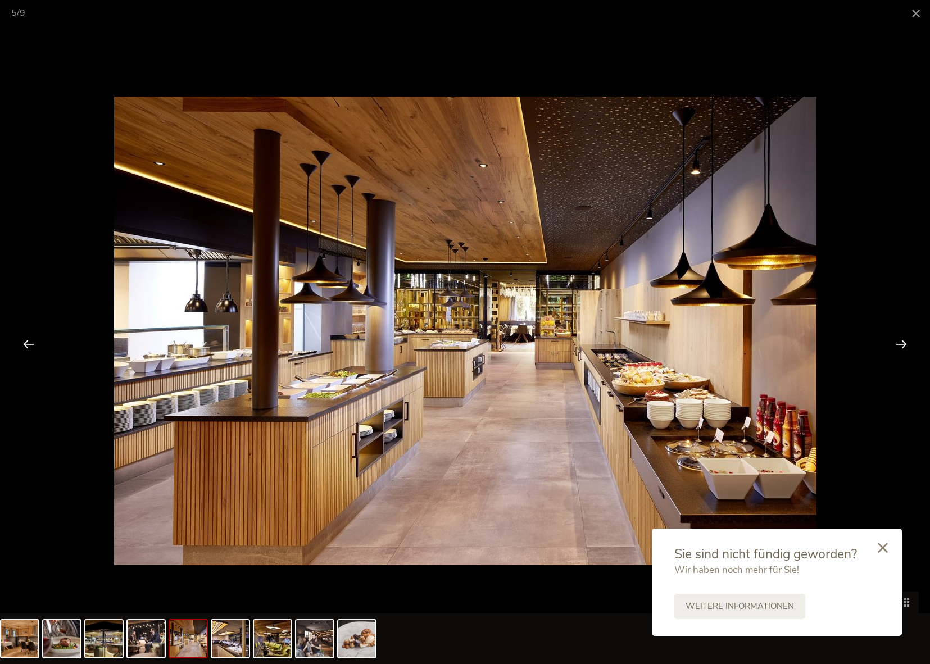
click at [905, 347] on div at bounding box center [901, 343] width 35 height 35
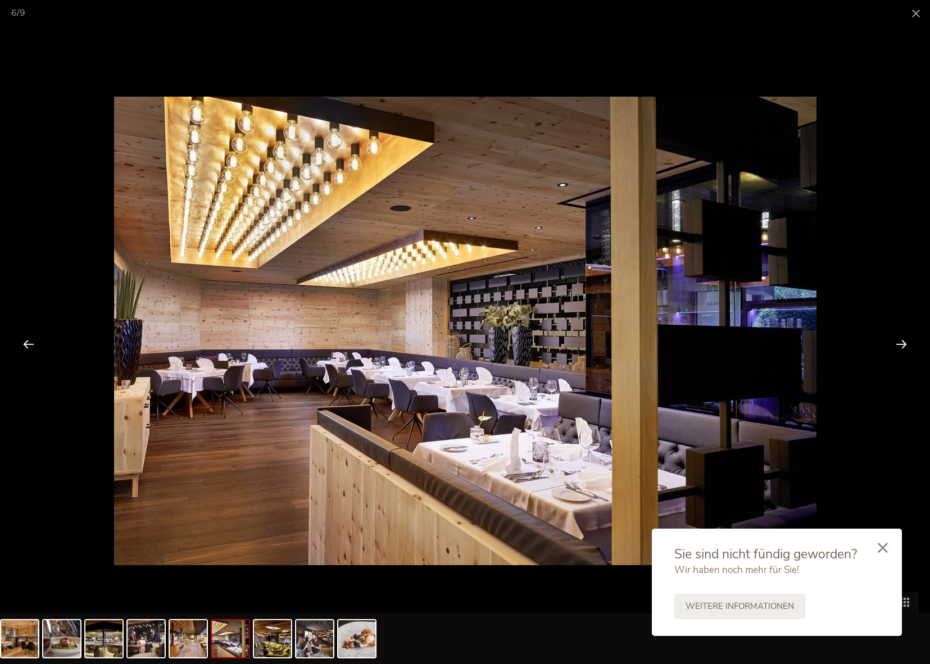
click at [905, 347] on div at bounding box center [901, 343] width 35 height 35
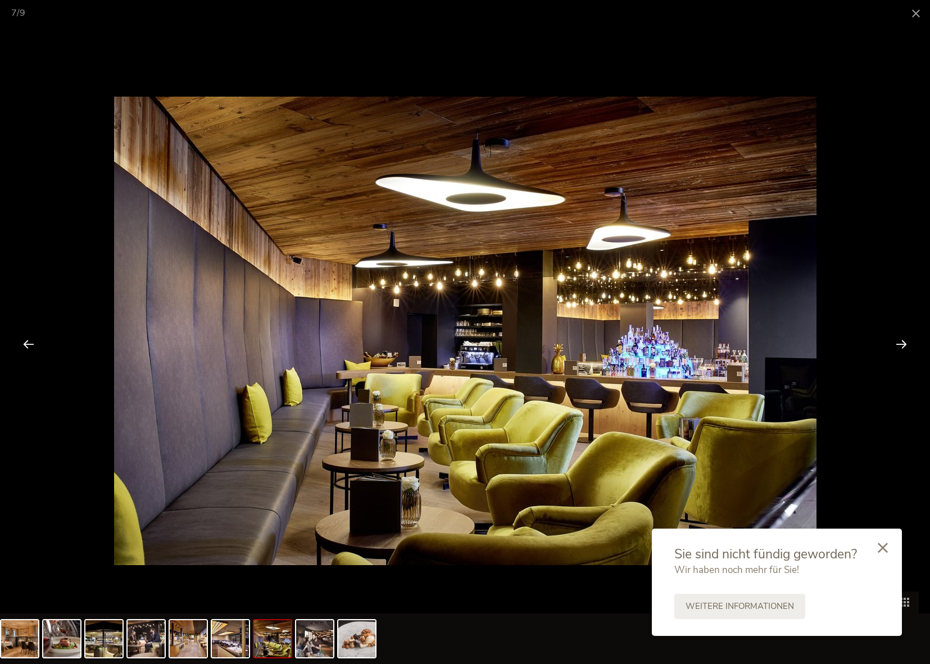
click at [905, 347] on div at bounding box center [901, 343] width 35 height 35
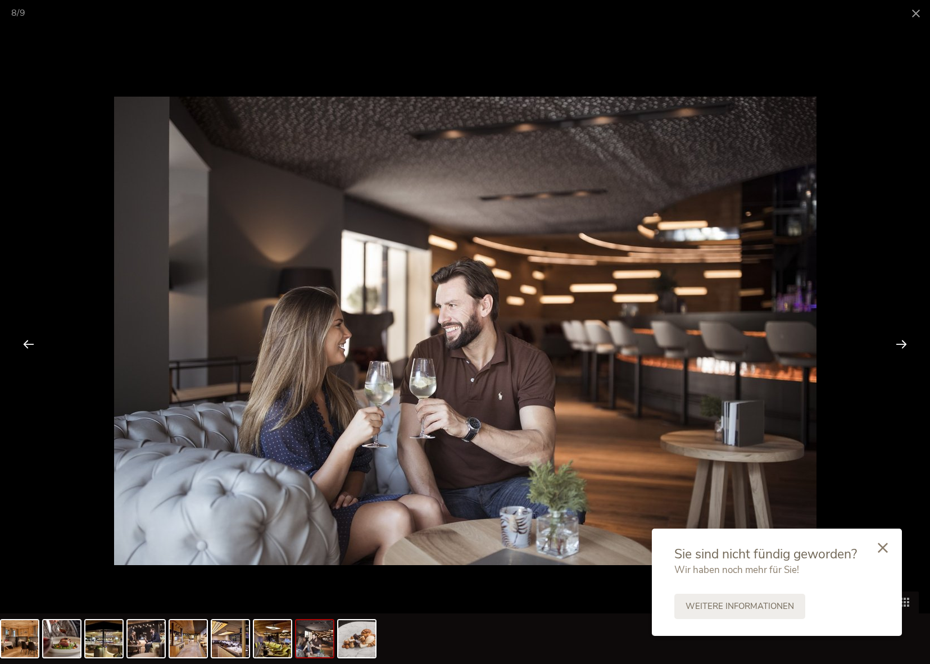
click at [905, 347] on div at bounding box center [901, 343] width 35 height 35
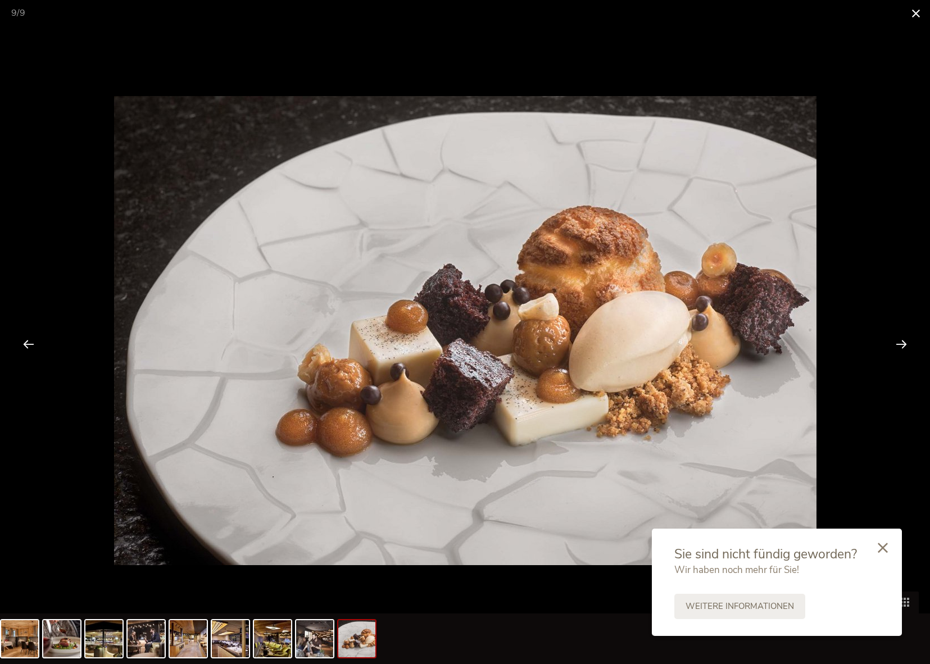
click at [920, 6] on span at bounding box center [916, 13] width 28 height 26
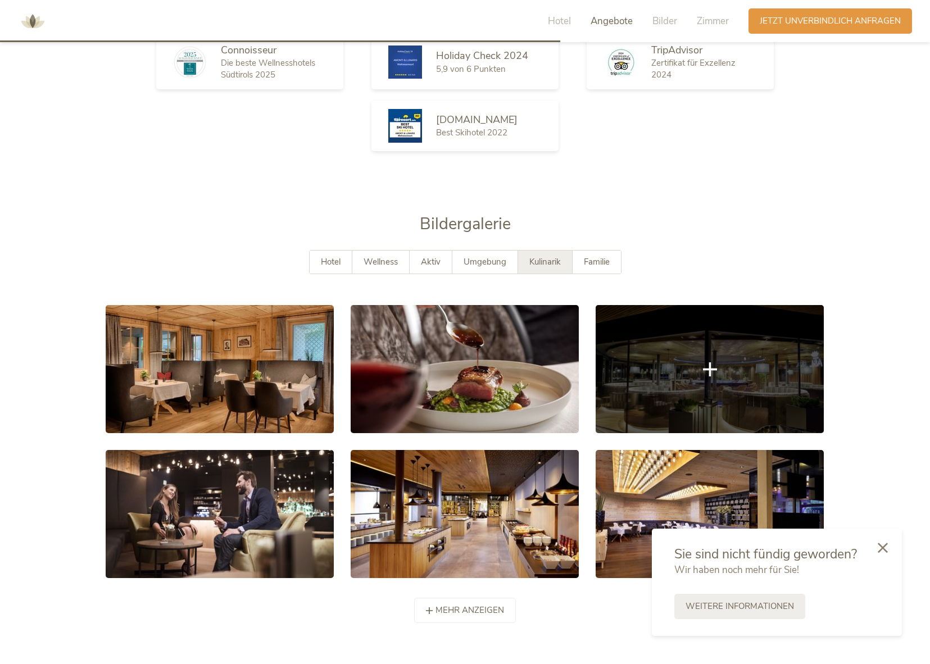
scroll to position [2053, 0]
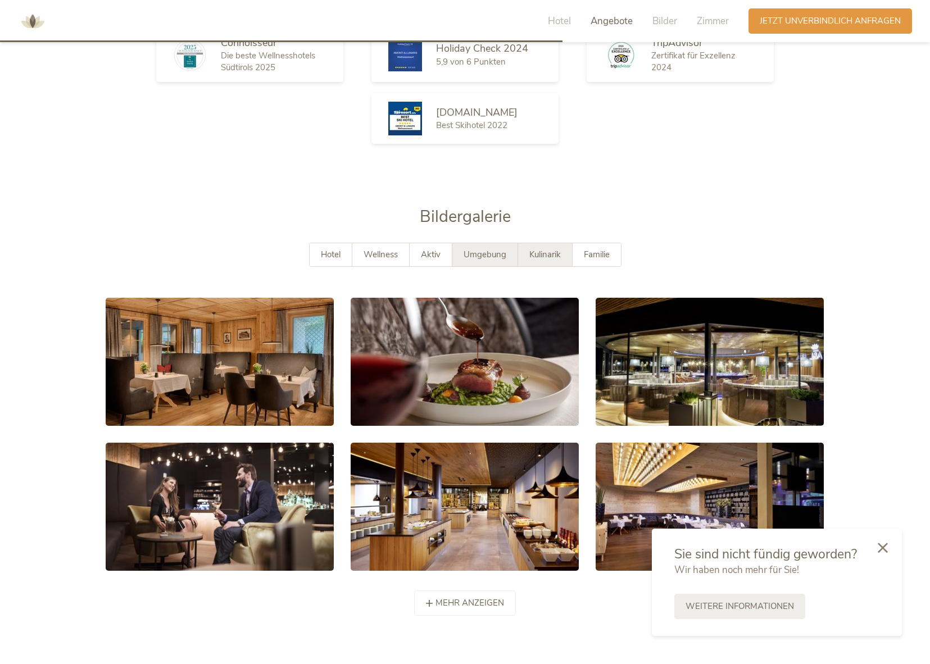
click at [498, 249] on span "Umgebung" at bounding box center [484, 254] width 43 height 11
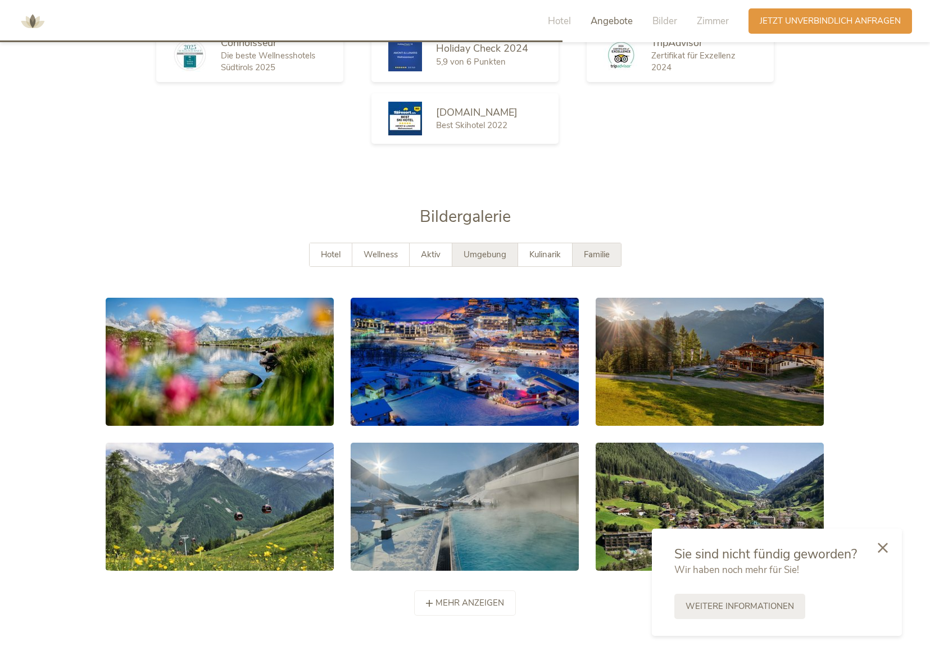
click at [588, 249] on span "Familie" at bounding box center [597, 254] width 26 height 11
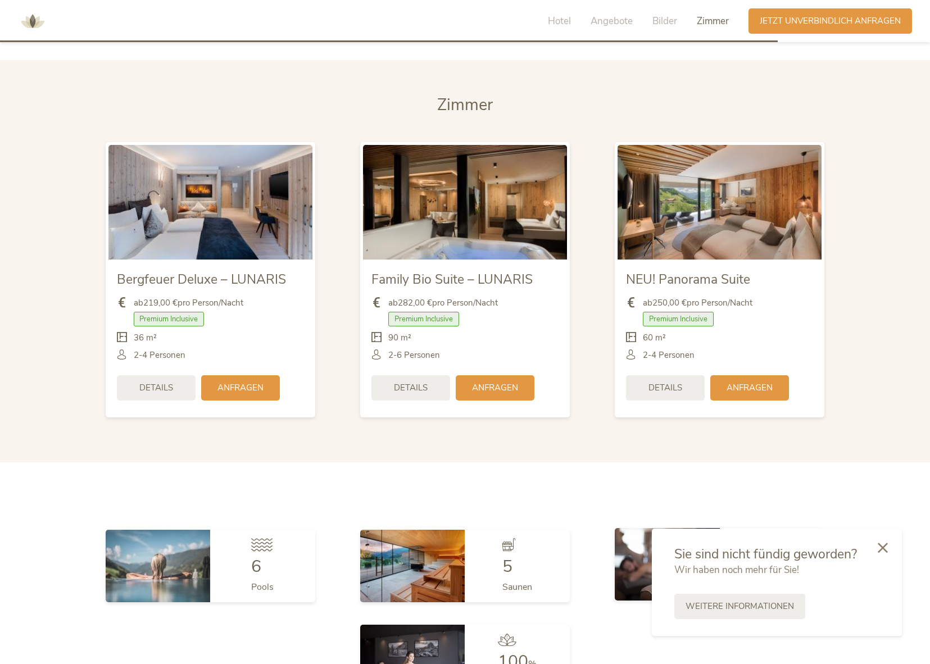
scroll to position [2816, 0]
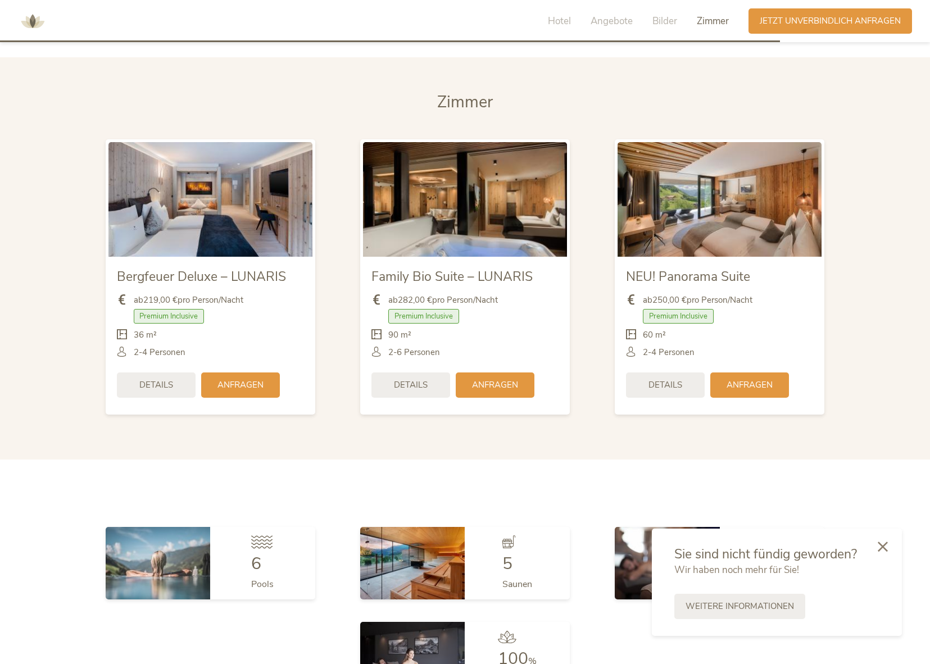
click at [889, 552] on div at bounding box center [882, 547] width 38 height 40
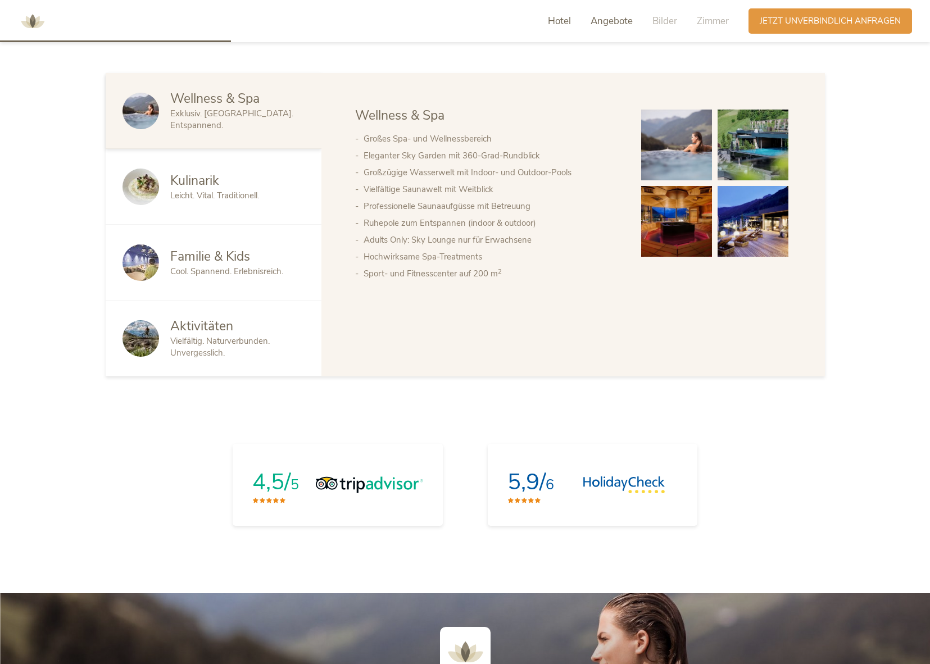
click at [610, 20] on span "Angebote" at bounding box center [611, 21] width 42 height 13
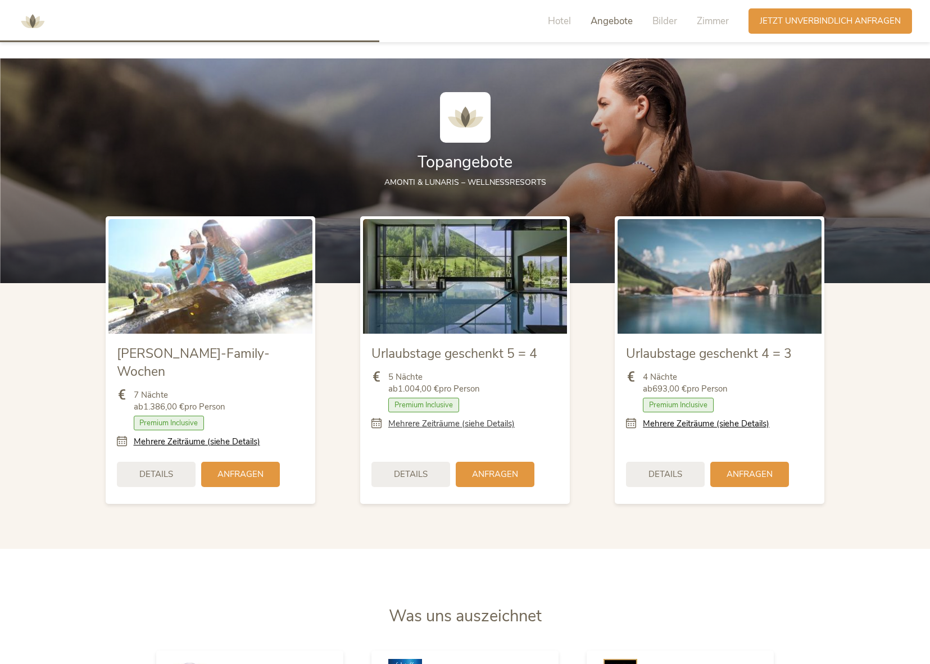
scroll to position [1369, 0]
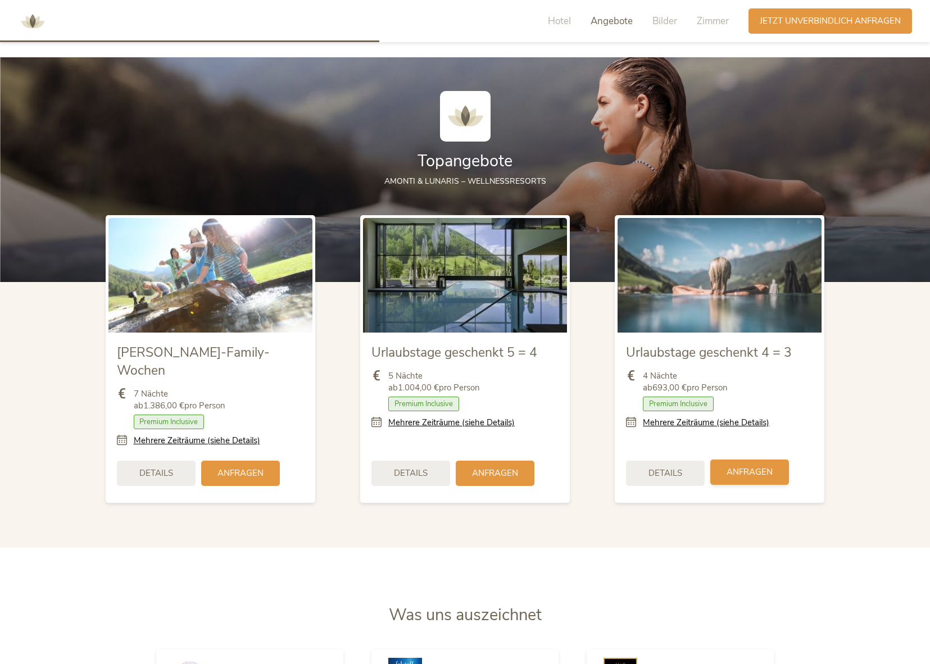
click at [738, 466] on span "Anfragen" at bounding box center [749, 472] width 46 height 12
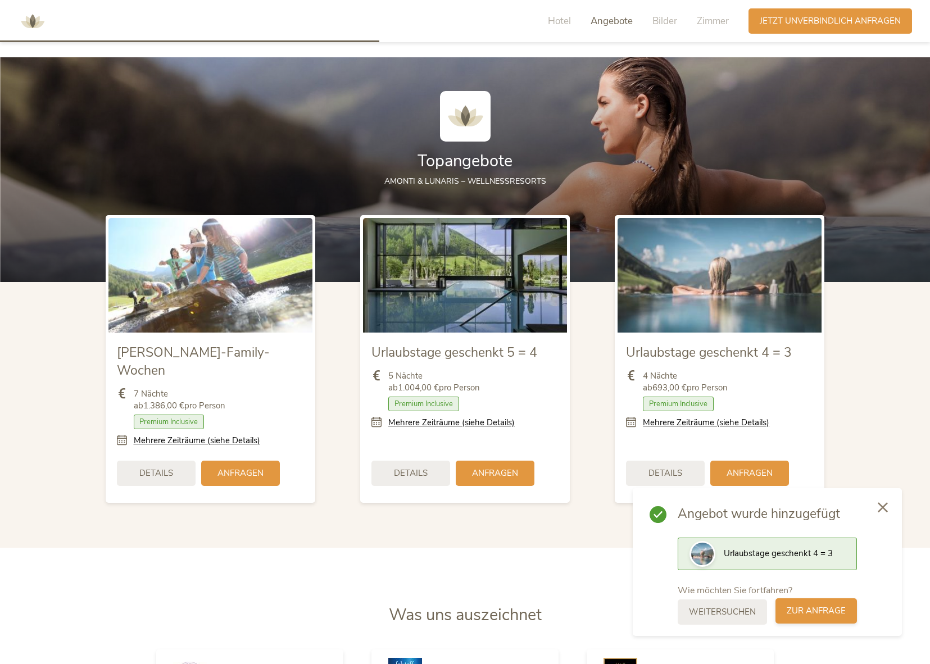
click at [822, 614] on span "zur Anfrage" at bounding box center [815, 611] width 59 height 12
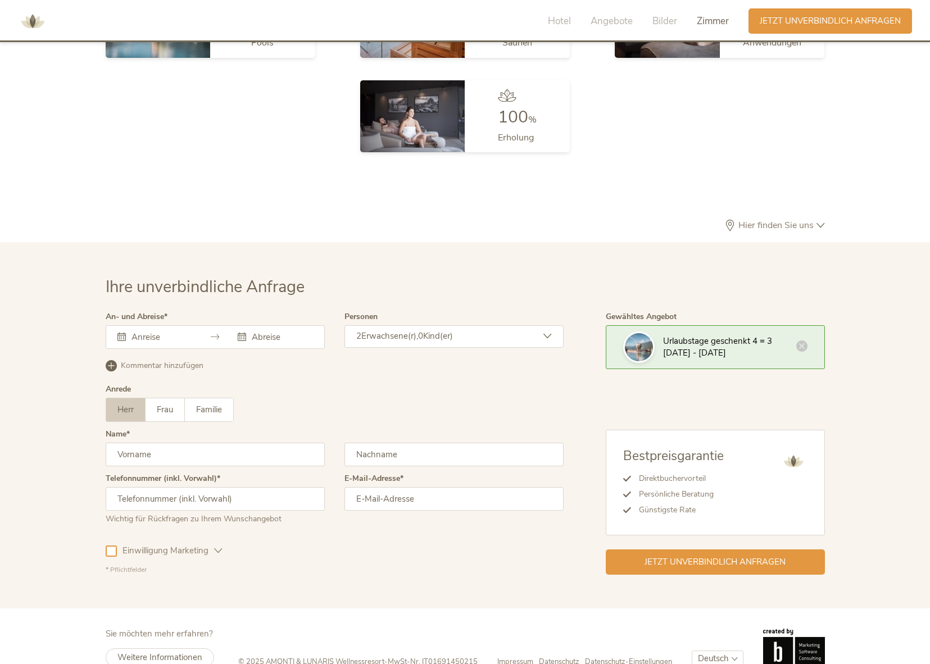
scroll to position [3357, 0]
click at [136, 332] on input "text" at bounding box center [161, 337] width 64 height 11
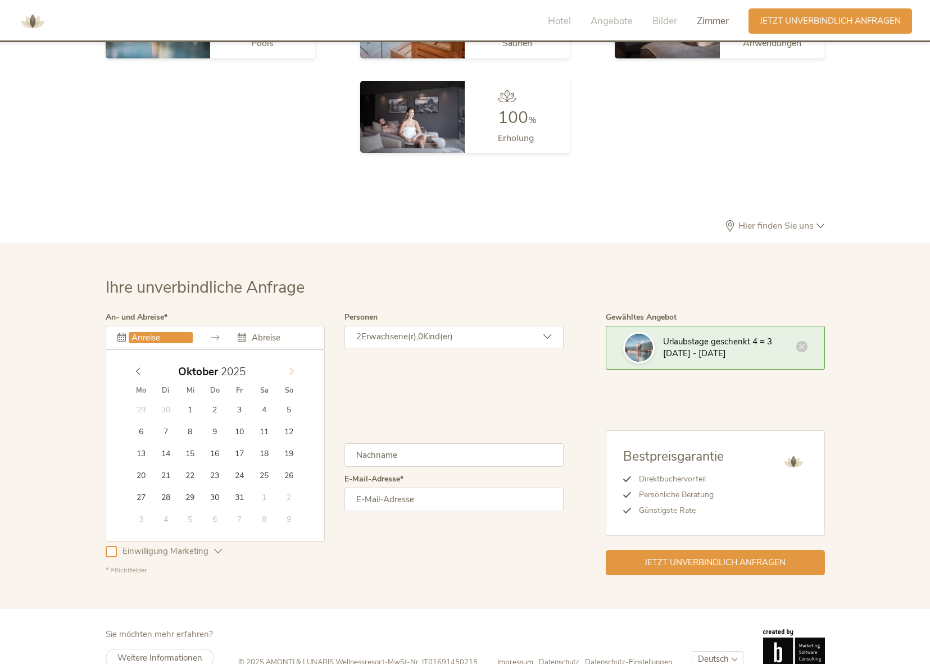
click at [290, 367] on icon at bounding box center [292, 371] width 8 height 8
type input "[DATE]"
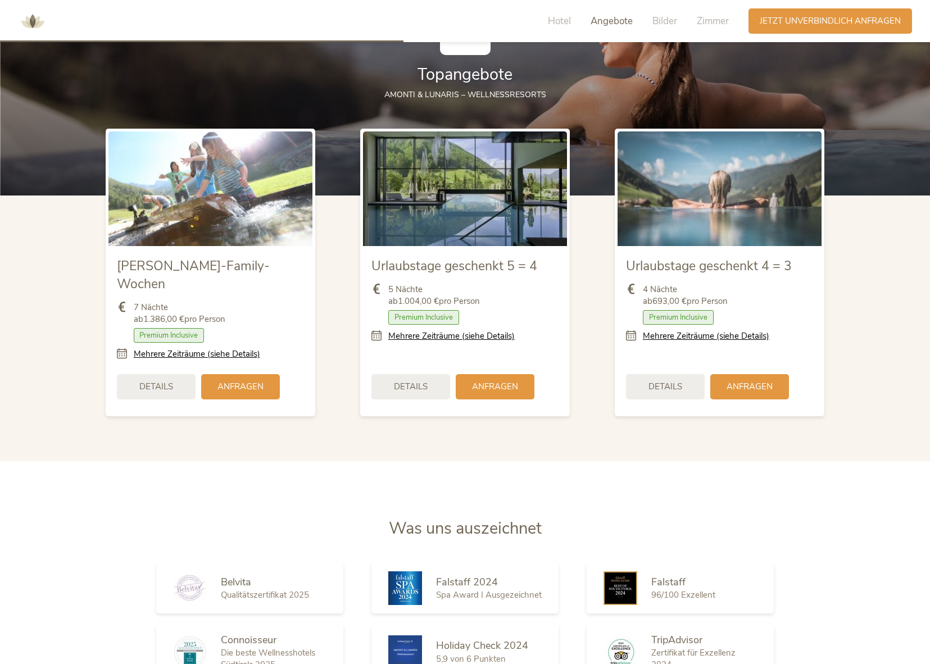
scroll to position [1454, 0]
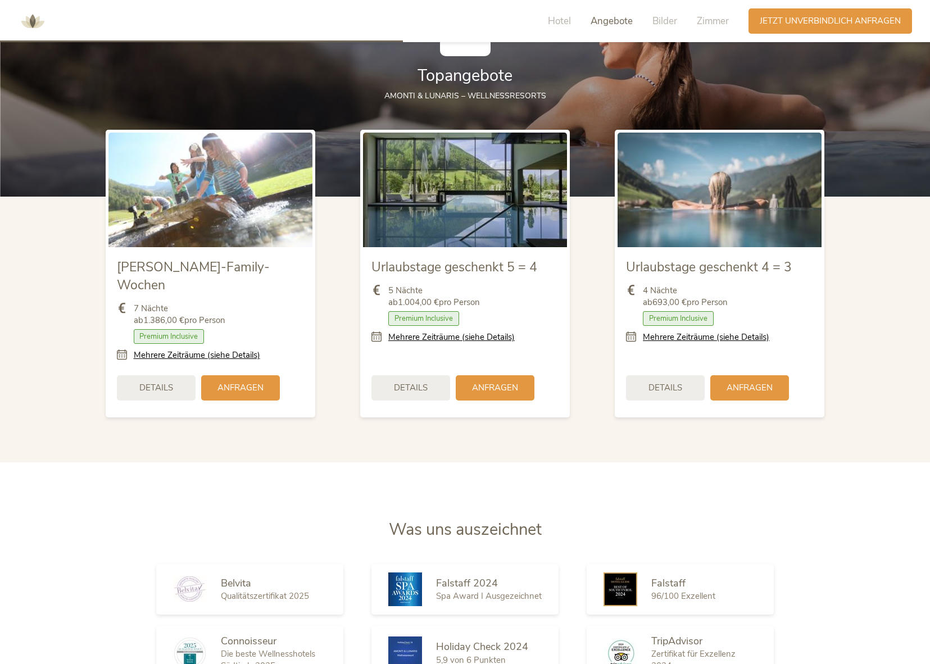
drag, startPoint x: 654, startPoint y: 301, endPoint x: 692, endPoint y: 300, distance: 37.6
click at [670, 300] on b "693,00 €" at bounding box center [669, 302] width 34 height 11
